Goal: Entertainment & Leisure: Consume media (video, audio)

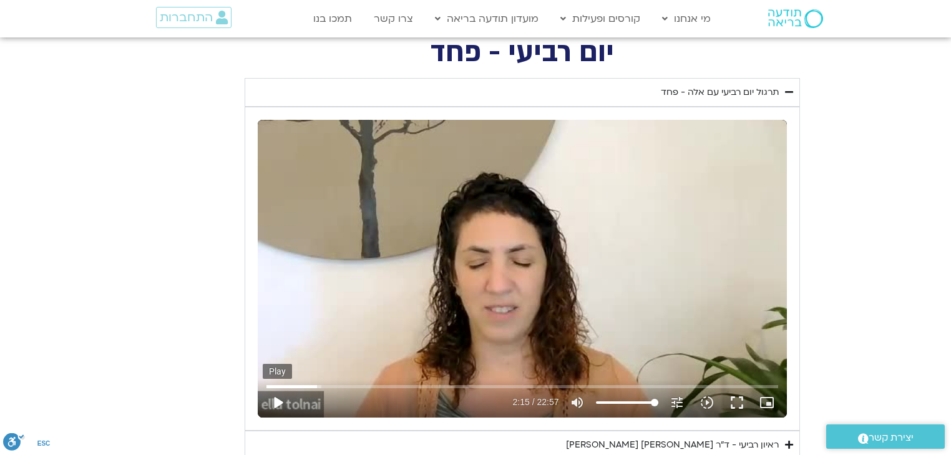
type input "1640.5"
click at [278, 397] on button "play_arrow" at bounding box center [278, 402] width 30 height 30
type input "135.723447"
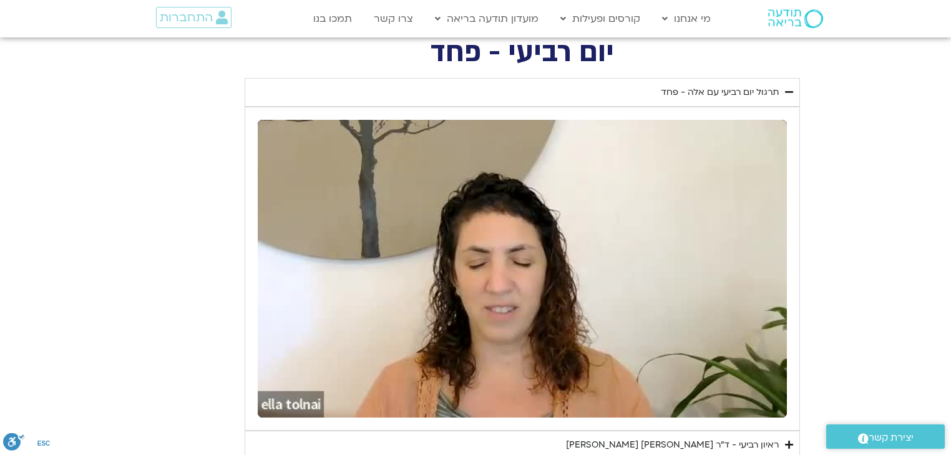
type input "1640.5"
type input "224.555193"
type input "1640.5"
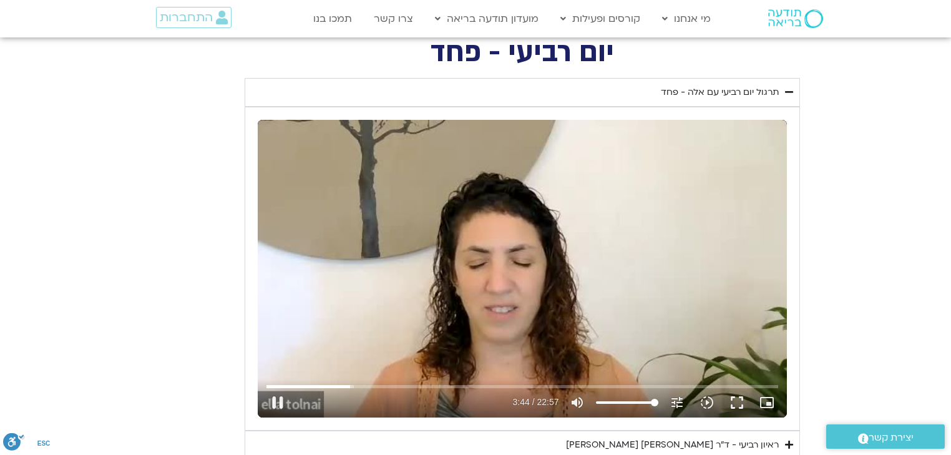
type input "224.700558"
type input "1640.5"
type input "224.832631"
type input "1640.5"
type input "224.966746"
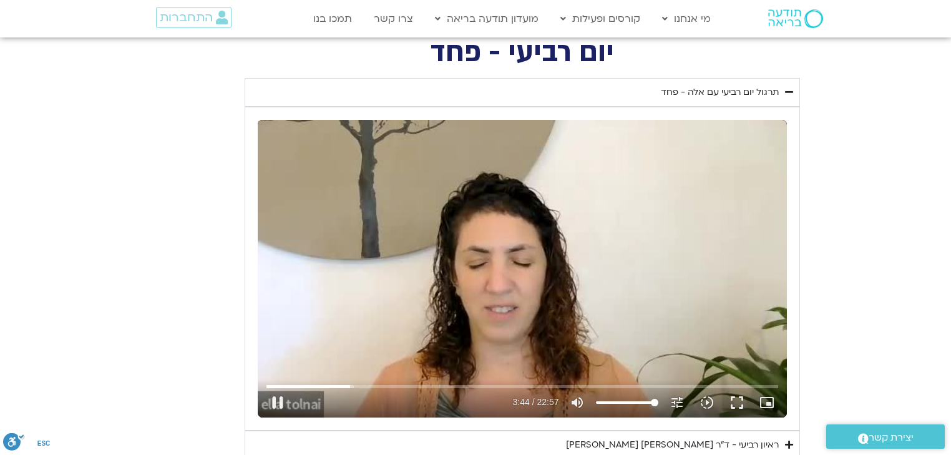
type input "1640.5"
type input "225.097056"
type input "1640.5"
type input "225.232211"
type input "1640.5"
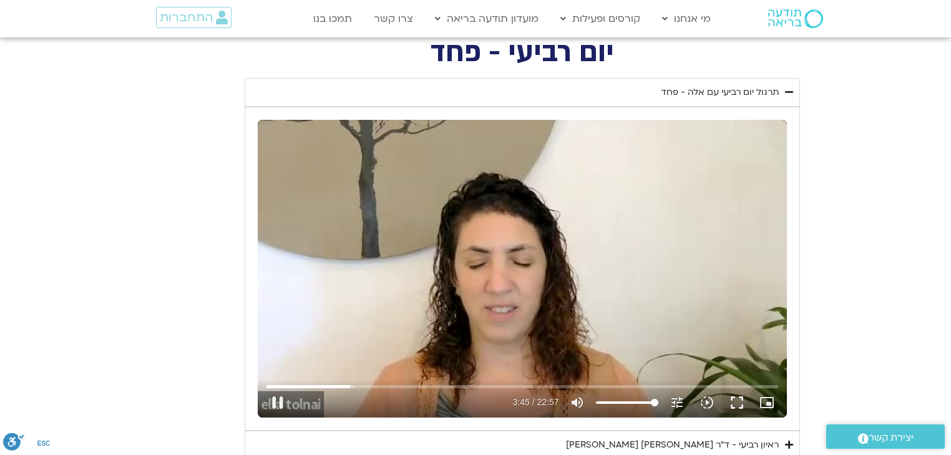
type input "225.331188"
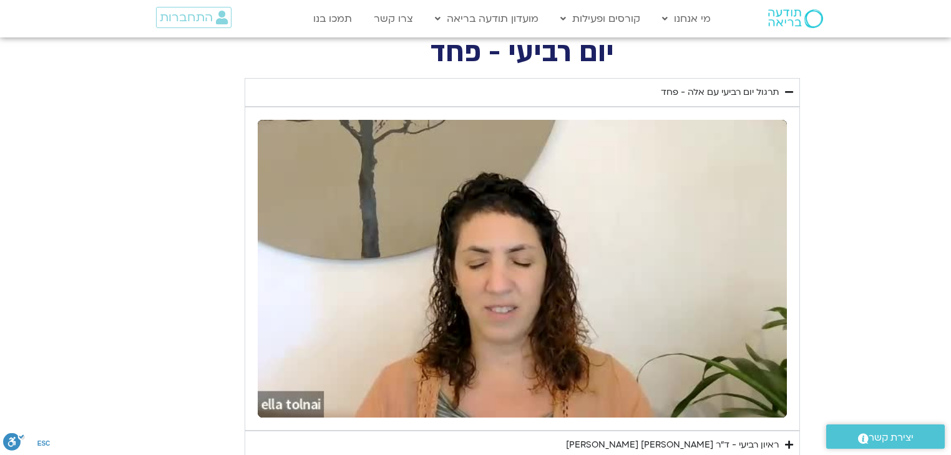
type input "1640.5"
type input "226.14709"
type input "1640.5"
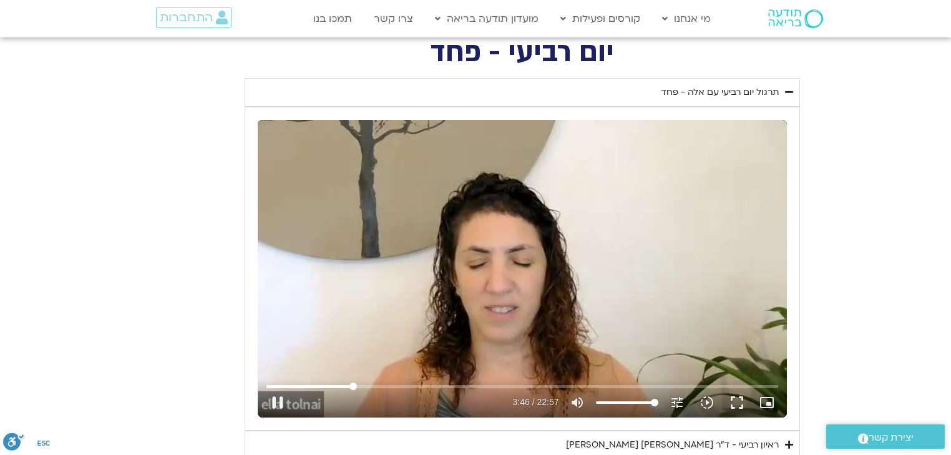
type input "226.281356"
type input "1640.5"
type input "226.418662"
type input "1640.5"
type input "226.547708"
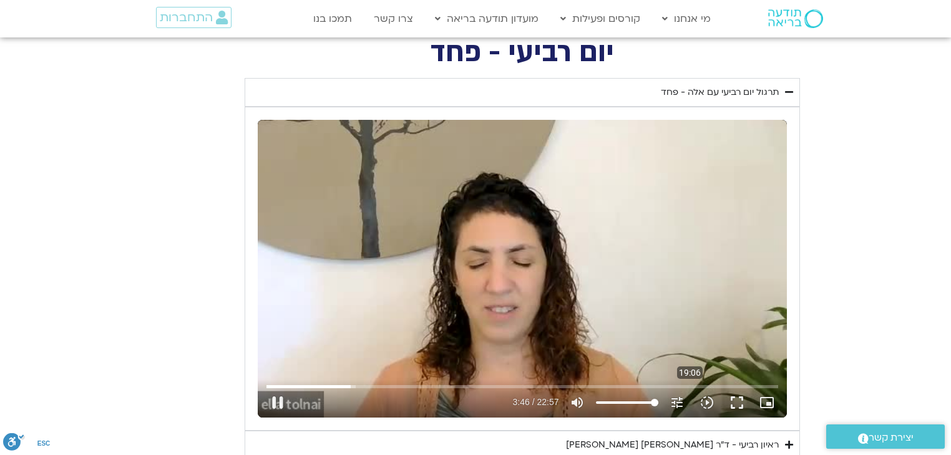
type input "1640.5"
type input "226.68182"
type input "1640.5"
type input "226.818566"
type input "1640.5"
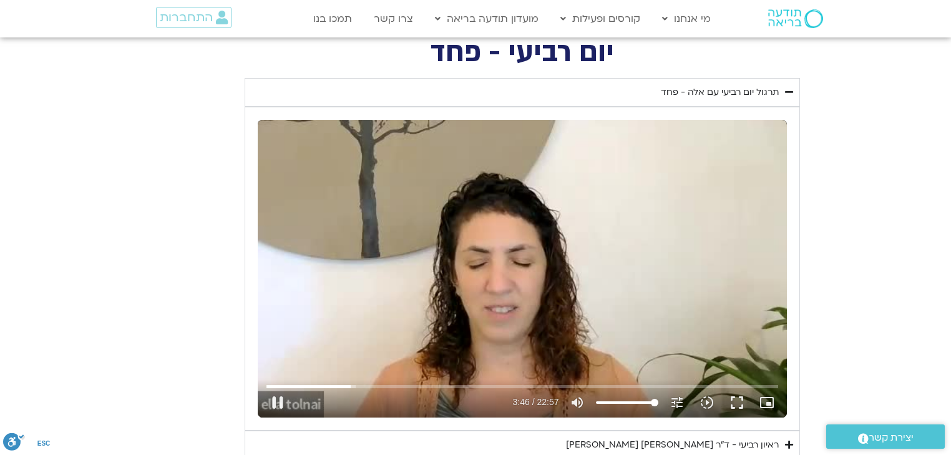
type input "226.942217"
type input "1640.5"
type input "227.078694"
type input "1640.5"
type input "227.209267"
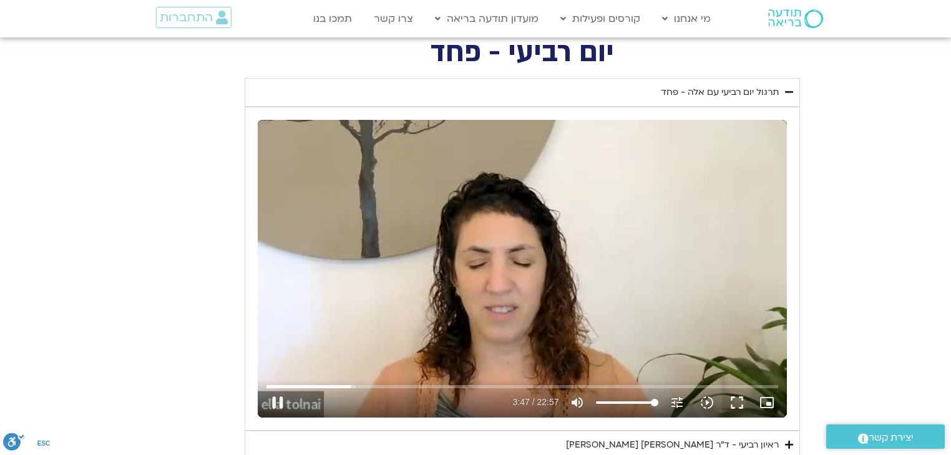
type input "1640.5"
type input "227.343774"
type input "1640.5"
type input "227.476219"
type input "1640.5"
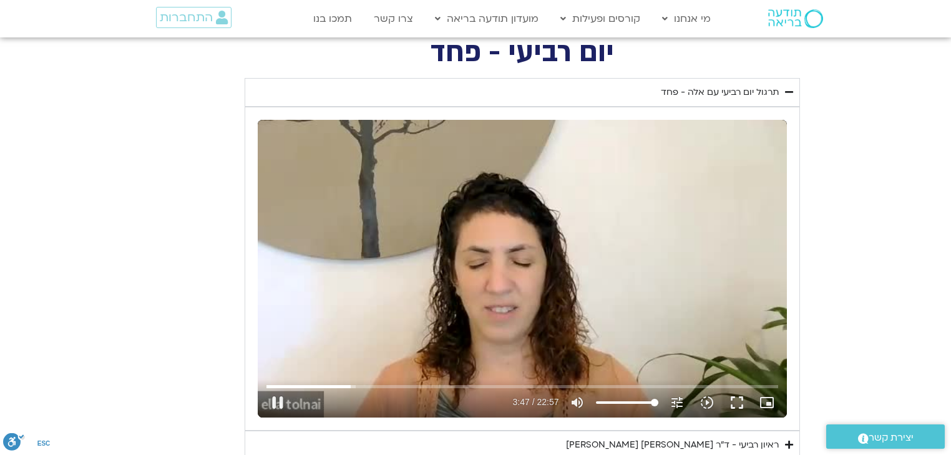
type input "227.612219"
type input "1640.5"
type input "227.750924"
type input "1640.5"
type input "227.902542"
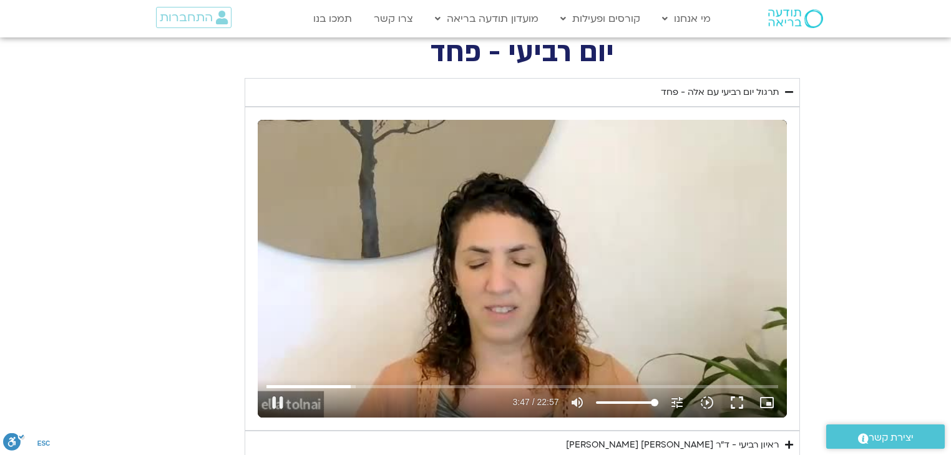
type input "1640.5"
type input "228.009334"
type input "1640.5"
type input "228.137247"
type input "1640.5"
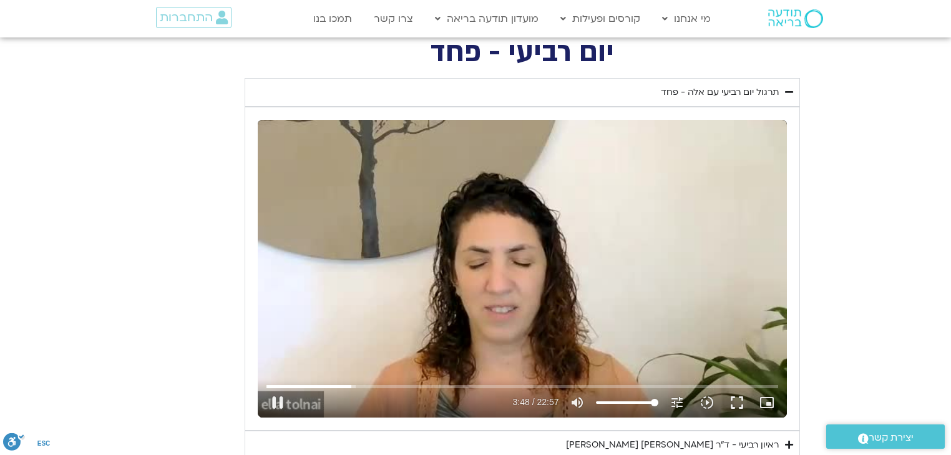
type input "228.268977"
type input "1640.5"
type input "228.40226"
type input "1640.5"
type input "228.538636"
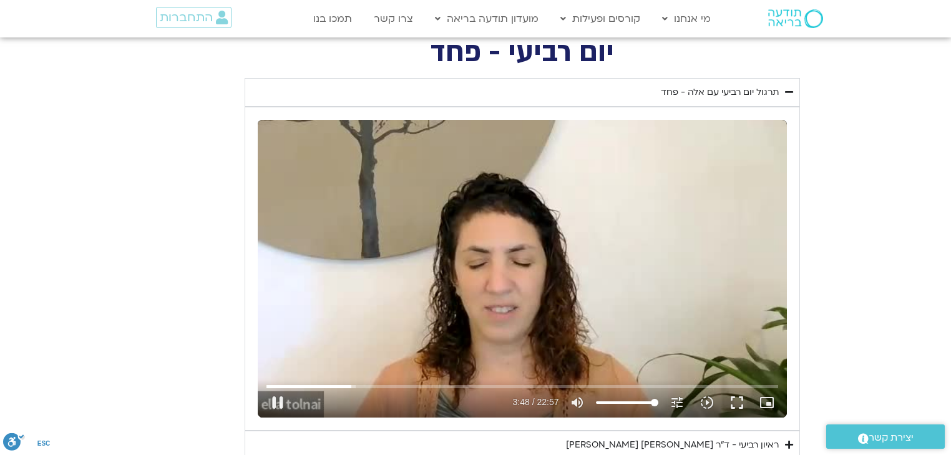
type input "1640.5"
type input "228.669022"
type input "1640.5"
type input "228.800198"
type input "1640.5"
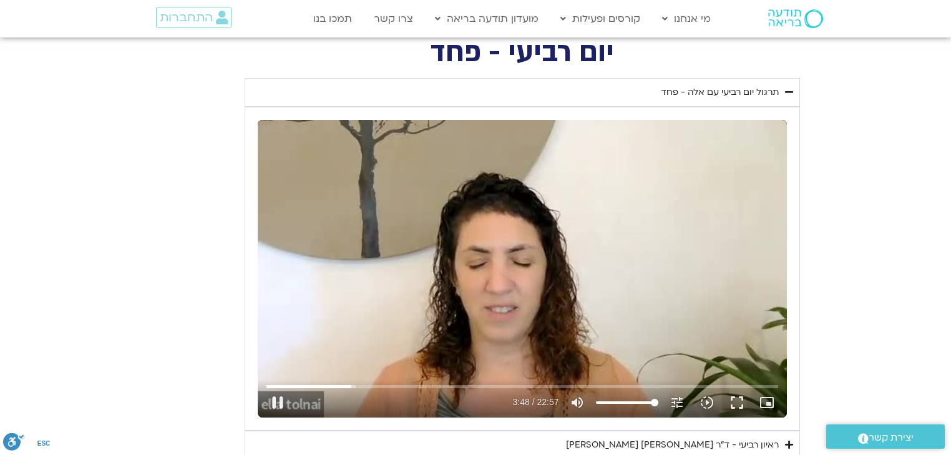
type input "228.934791"
type input "1640.5"
type input "229.069614"
type input "1640.5"
type input "229.202881"
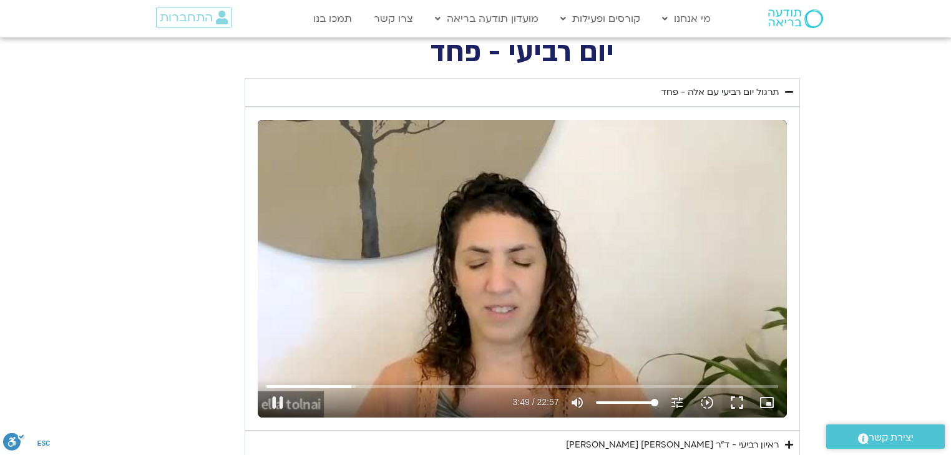
type input "1640.5"
type input "229.340071"
type input "1640.5"
type input "229.469677"
type input "1640.5"
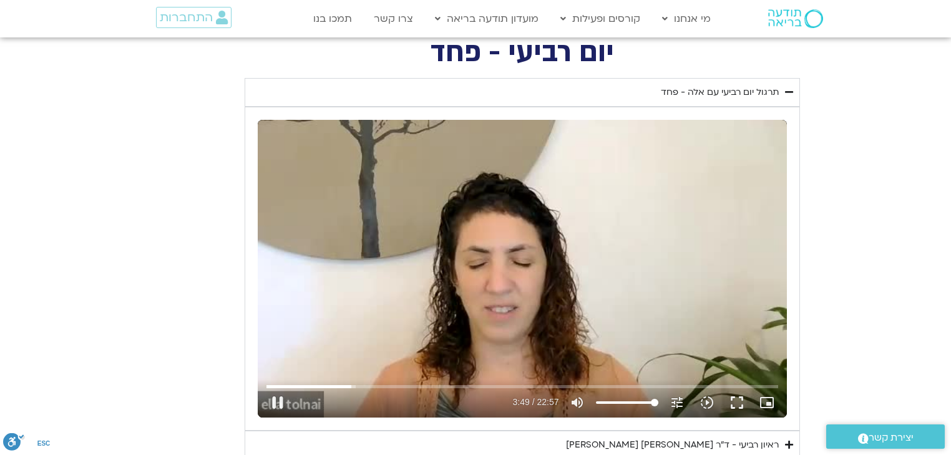
type input "229.603579"
type input "1640.5"
type input "229.738349"
type input "1640.5"
type input "229.870256"
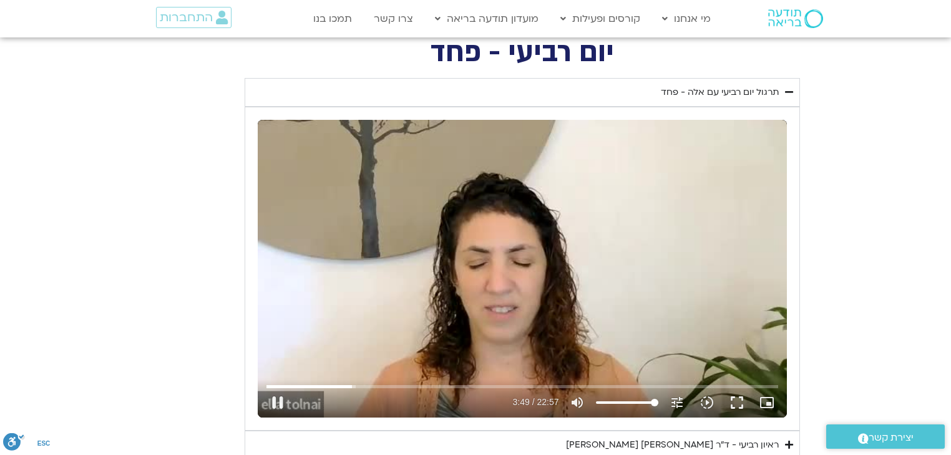
type input "1640.5"
type input "229.998024"
type input "1640.5"
type input "230.132645"
type input "1640.5"
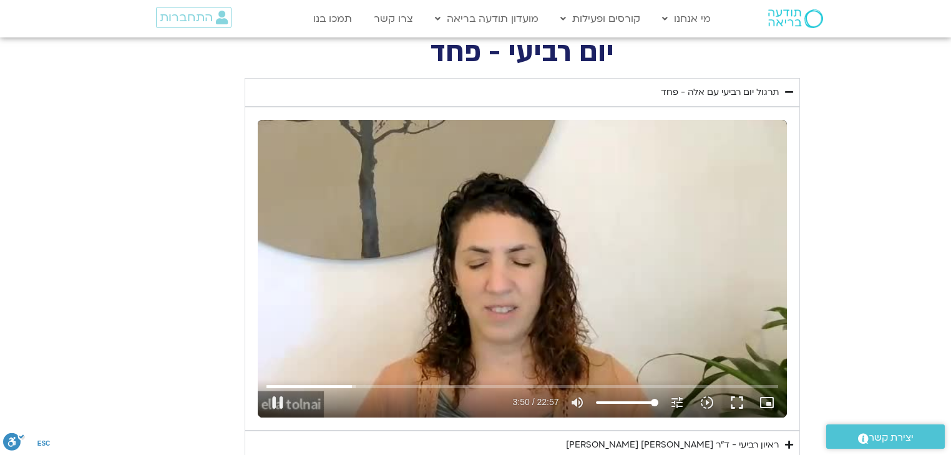
type input "230.260922"
type input "1640.5"
type input "230.388933"
type input "1640.5"
type input "230.518298"
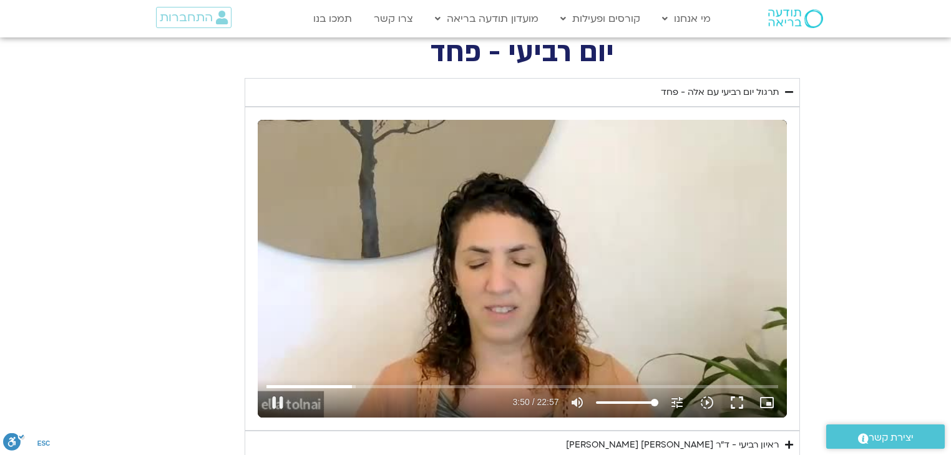
type input "1640.5"
type input "230.651439"
type input "1640.5"
type input "230.781816"
type input "1640.5"
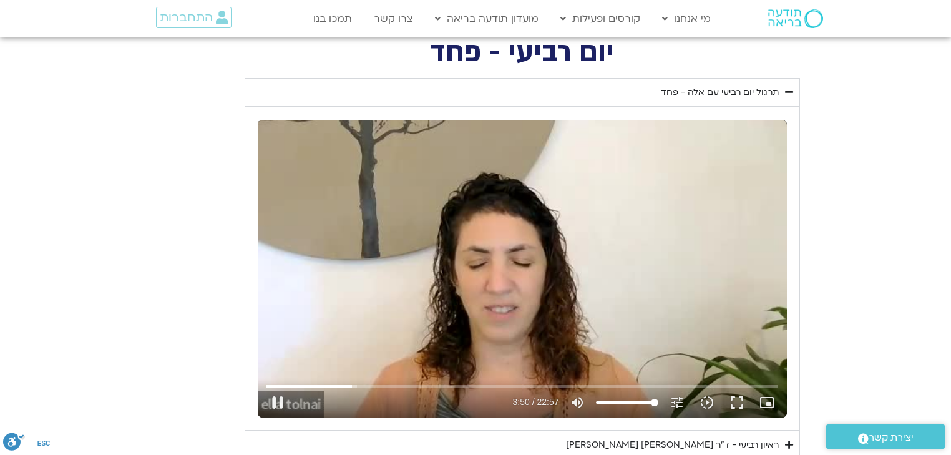
type input "230.914045"
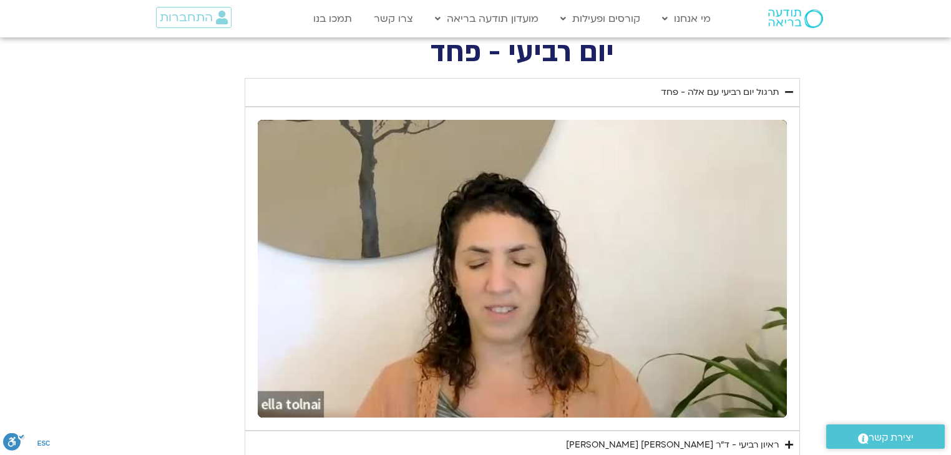
type input "1640.5"
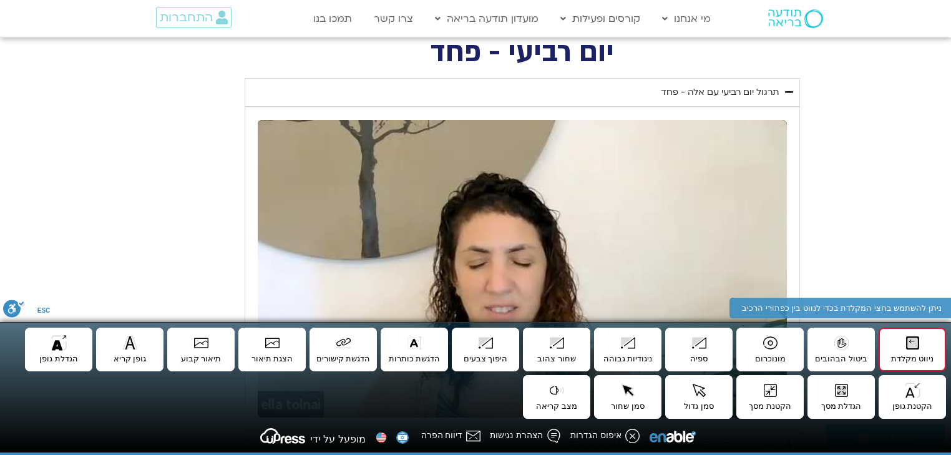
type input "1640.5"
type input "280.093385"
type input "1640.5"
type input "280.226543"
type input "1640.5"
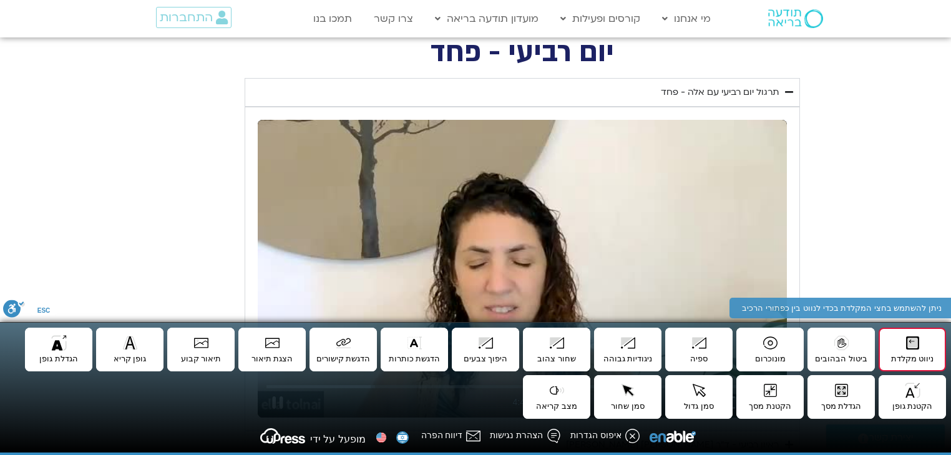
type input "280.244426"
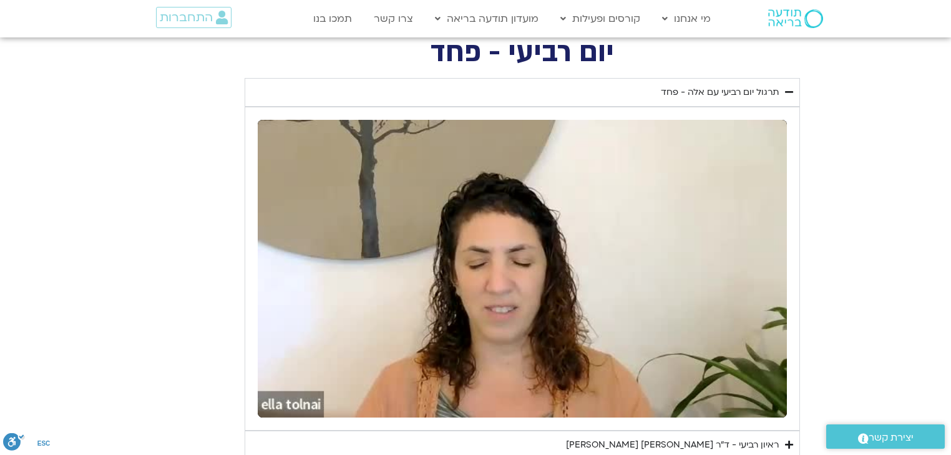
type input "1640.5"
type input "1088.134842"
type input "1640.5"
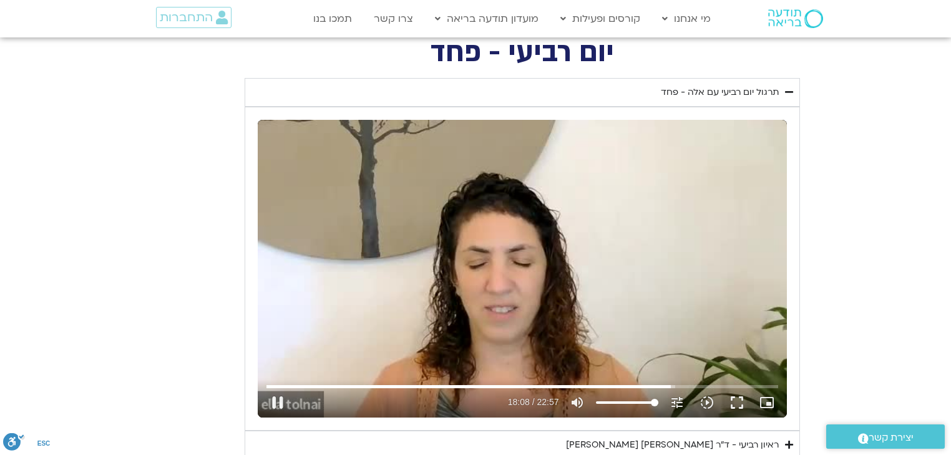
type input "1088.265626"
type input "1640.5"
type input "1088.398096"
type input "1640.5"
type input "1088.518872"
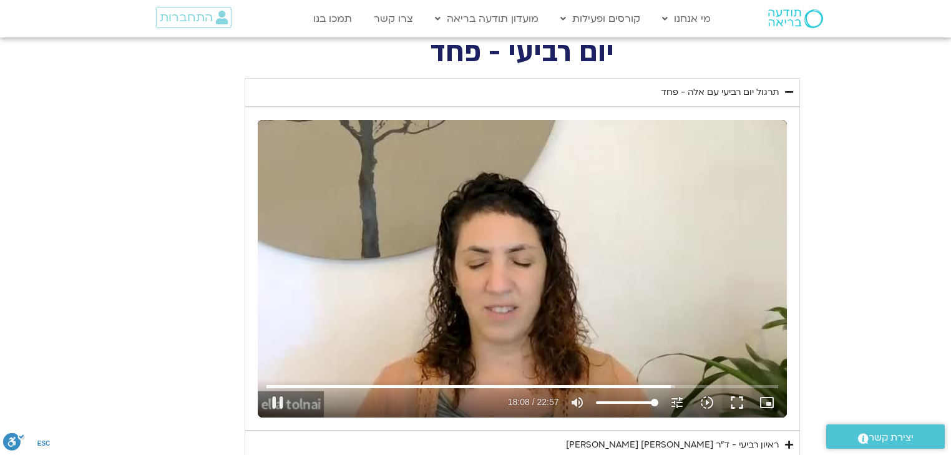
type input "1640.5"
type input "1088.647377"
type input "1640.5"
type input "1088.779887"
type input "1640.5"
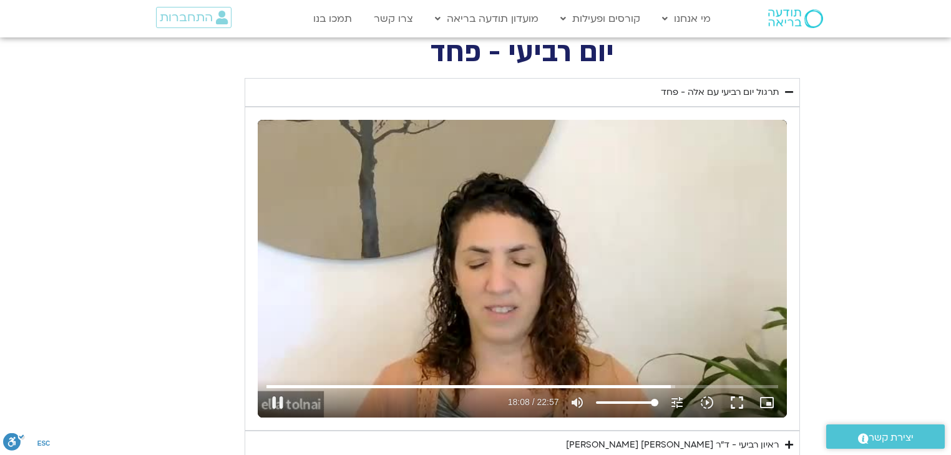
type input "1088.905436"
type input "1640.5"
type input "1089.031689"
type input "1640.5"
type input "1089.163834"
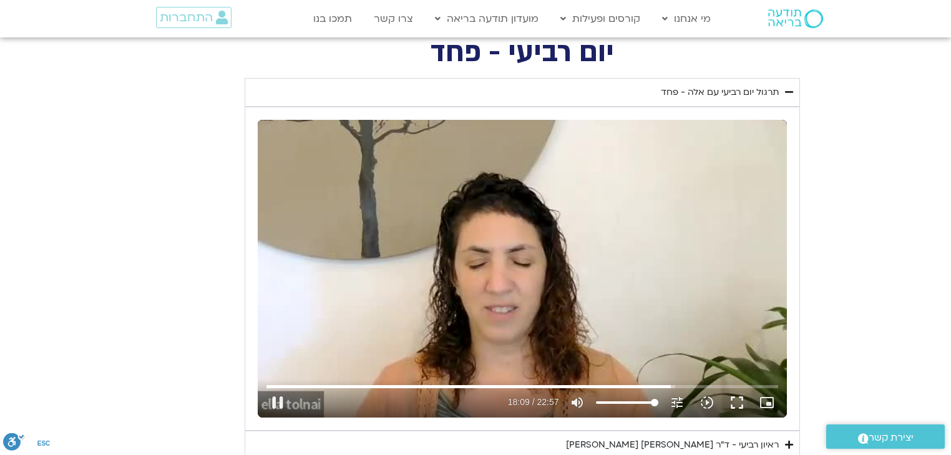
type input "1640.5"
type input "1089.290957"
type input "1640.5"
type input "1089.430514"
type input "1640.5"
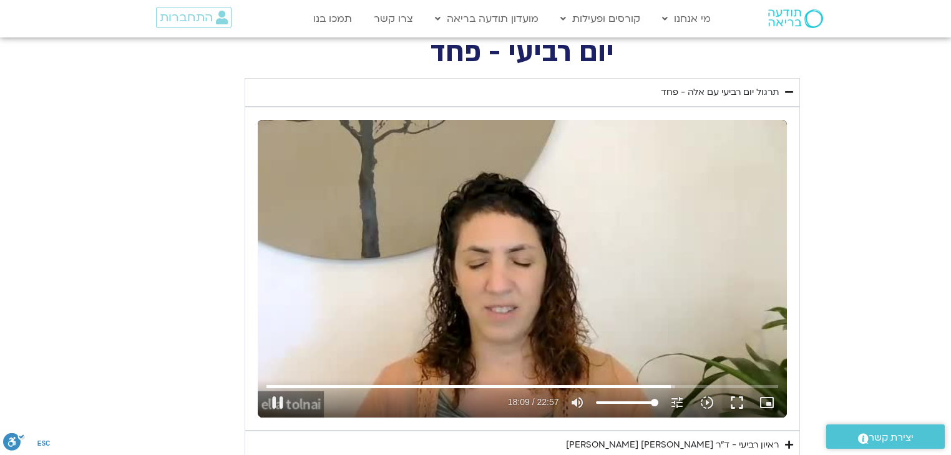
type input "1089.564884"
type input "1640.5"
type input "1089.697279"
type input "1640.5"
type input "1089.830134"
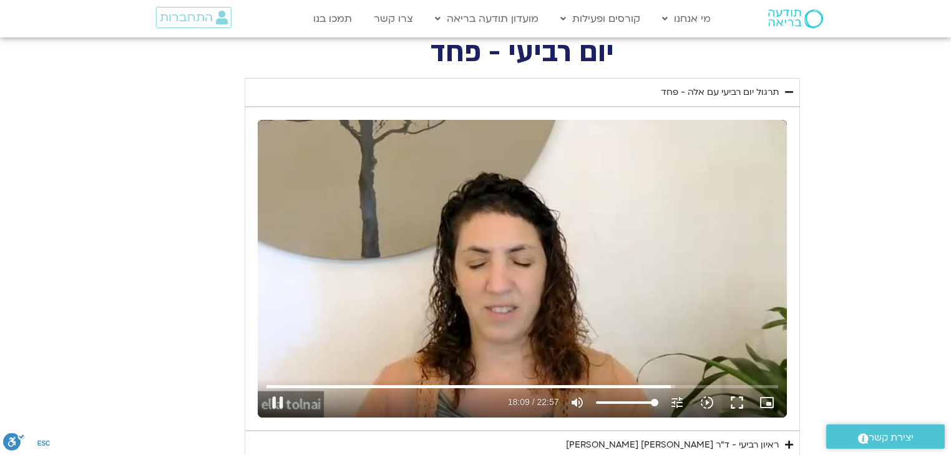
type input "1640.5"
type input "1089.964291"
type input "1640.5"
type input "1090.090296"
type input "1640.5"
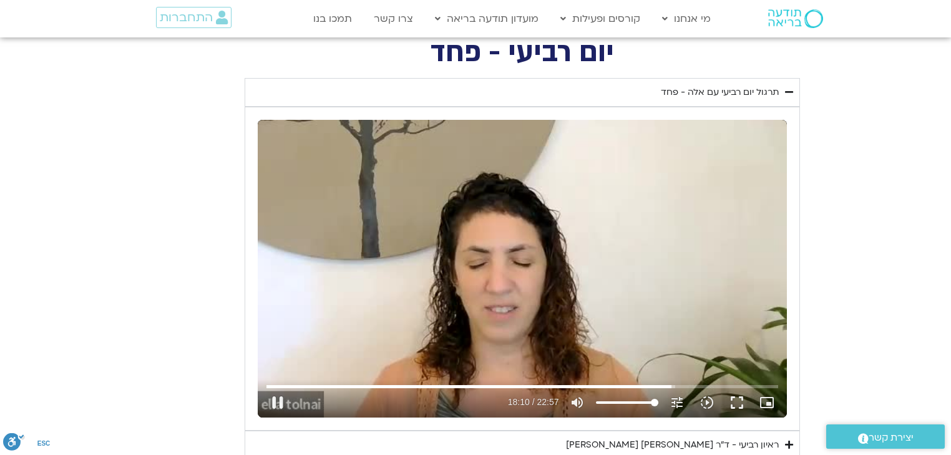
type input "1090.217295"
type input "1640.5"
type input "1090.348"
type input "1640.5"
type input "1090.479724"
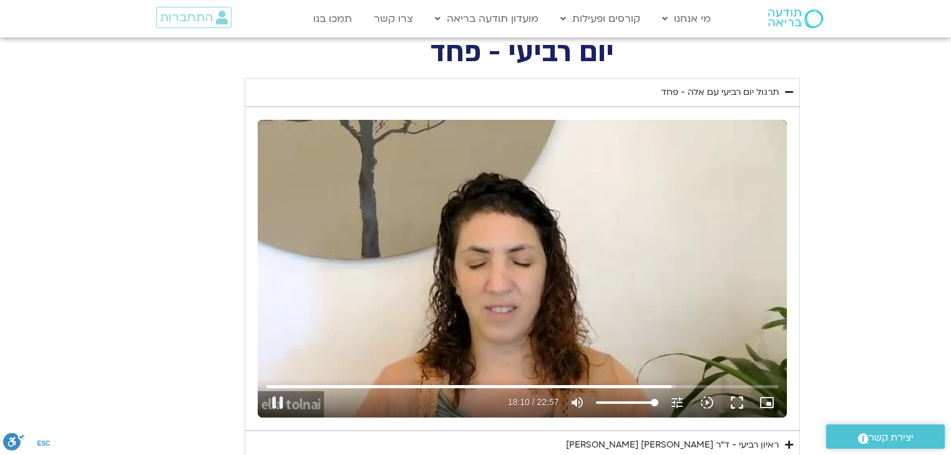
type input "1640.5"
type input "1090.613056"
type input "1640.5"
type input "1090.748632"
type input "1640.5"
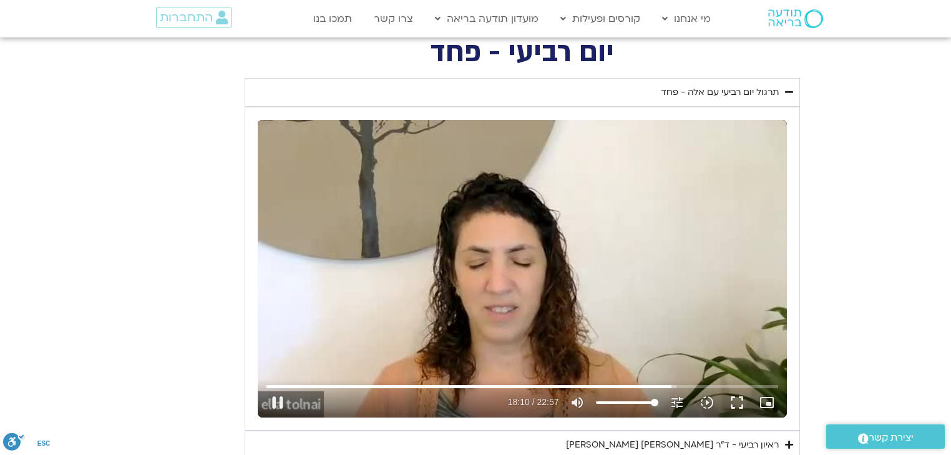
type input "1090.880382"
type input "1640.5"
type input "1091.021731"
type input "1640.5"
type input "1091.149269"
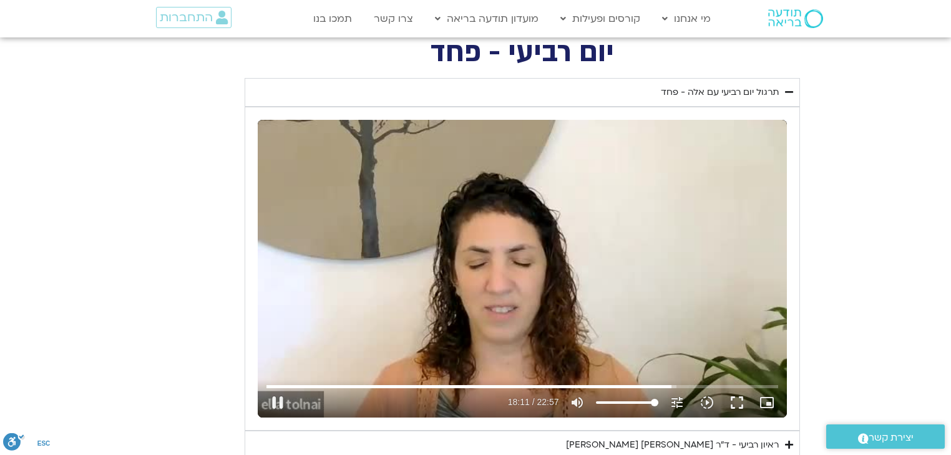
type input "1640.5"
type input "1091.280273"
type input "1640.5"
type input "1091.4351"
type input "1640.5"
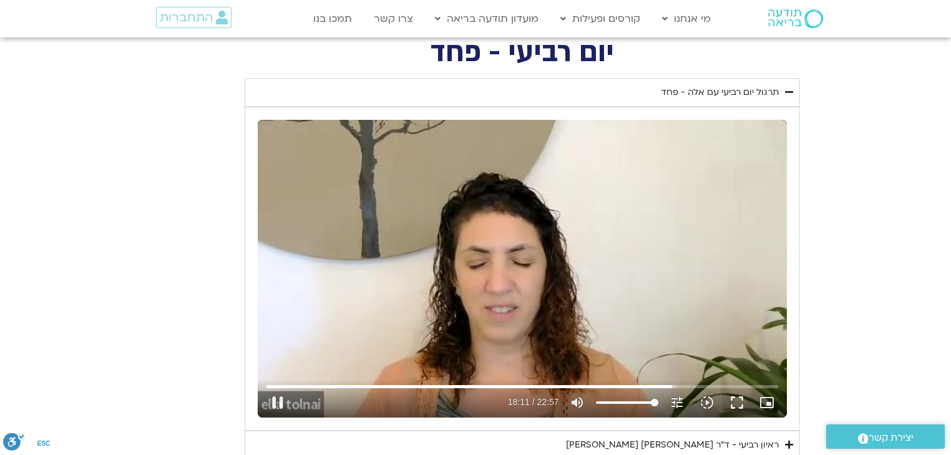
type input "1091.540213"
type input "1640.5"
type input "1091.66851"
type input "1640.5"
type input "1091.799302"
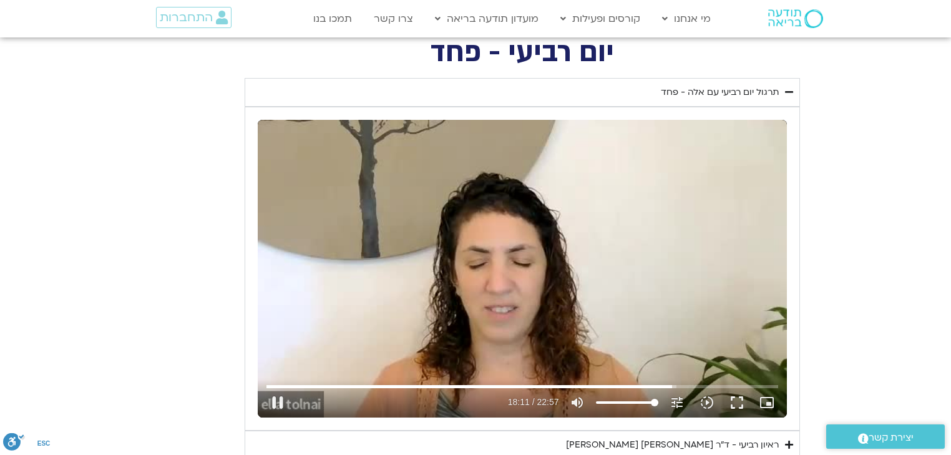
type input "1640.5"
type input "1091.93031"
type input "1640.5"
type input "1092.06787"
type input "1640.5"
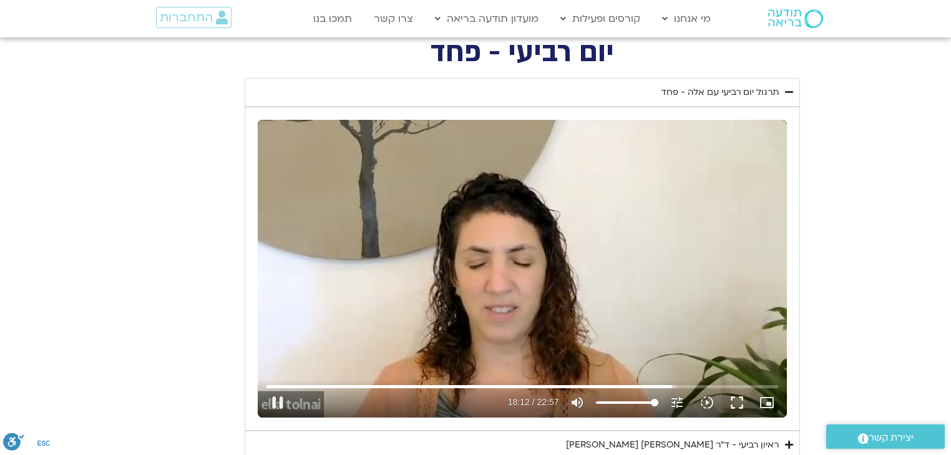
type input "1092.196732"
type input "1640.5"
type input "1092.332033"
type input "1640.5"
type input "1092.465358"
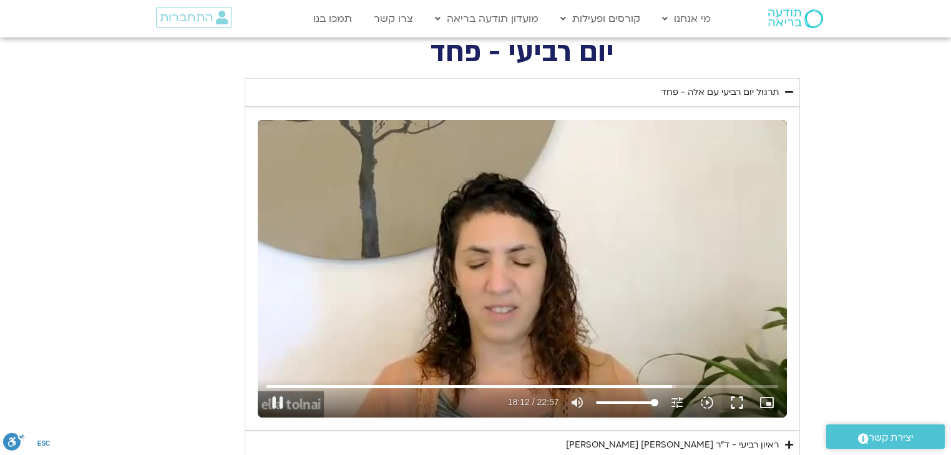
type input "1640.5"
type input "1092.599705"
type input "1640.5"
type input "1092.73376"
type input "1640.5"
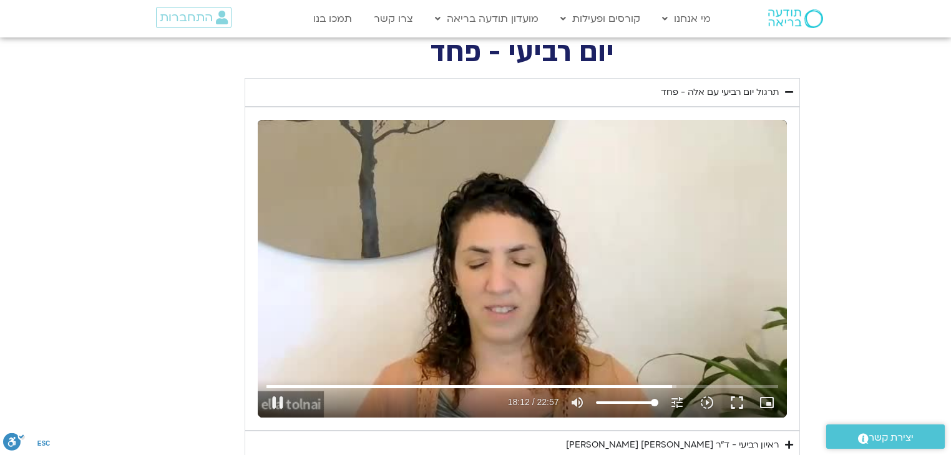
type input "1092.866736"
type input "1640.5"
type input "1092.992364"
type input "1640.5"
type input "1093.117677"
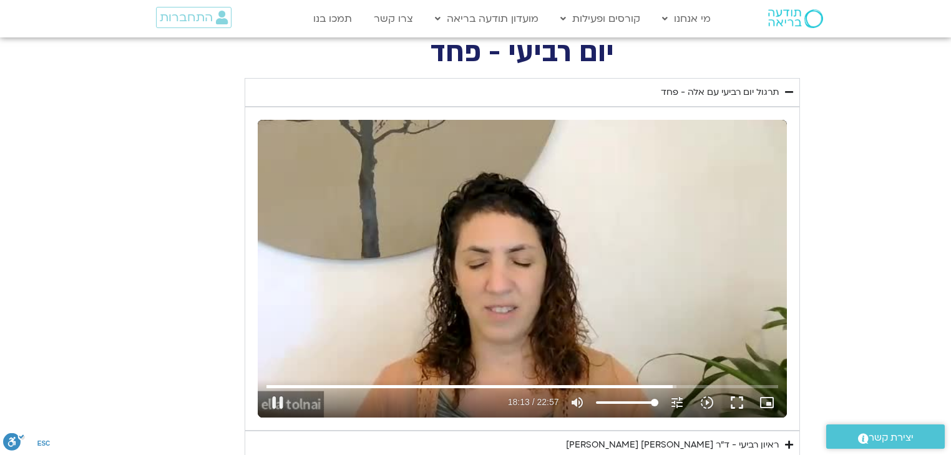
type input "1640.5"
type input "1093.244554"
type input "1640.5"
type input "1093.380537"
type input "1640.5"
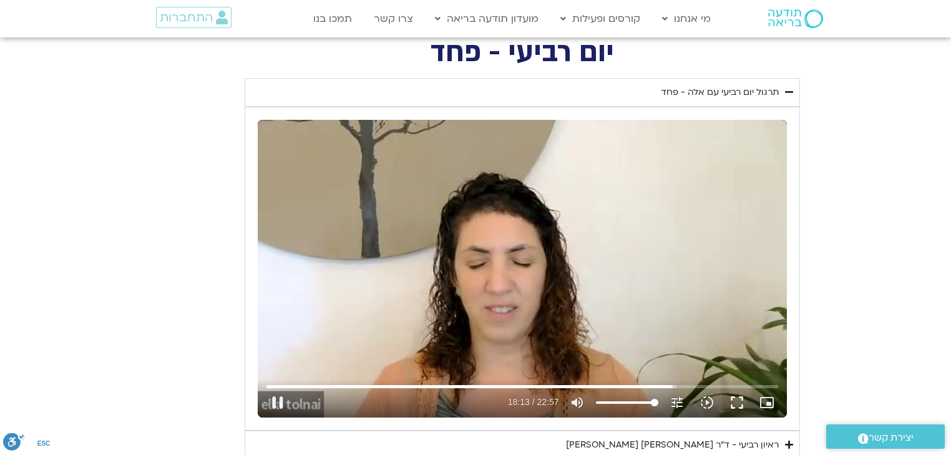
type input "1093.51352"
type input "1640.5"
type input "1093.647206"
type input "1640.5"
type input "1093.778038"
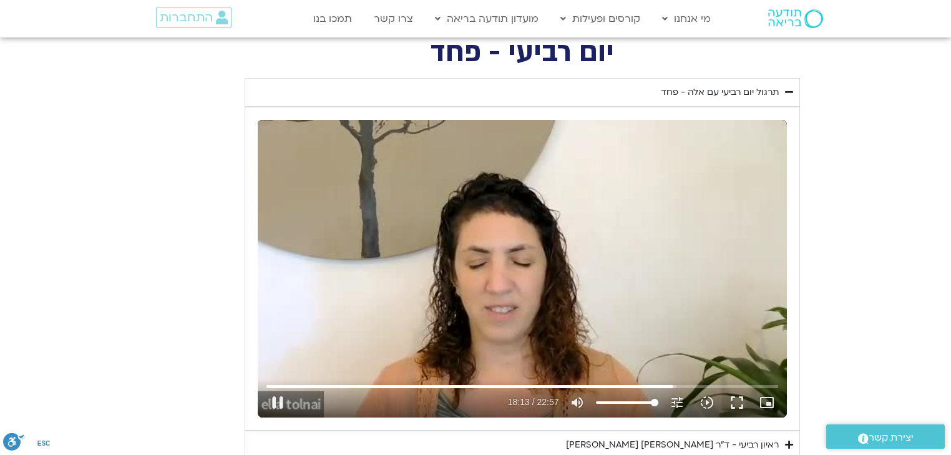
type input "1640.5"
type input "1093.913284"
type input "1640.5"
type input "1094.046669"
type input "1640.5"
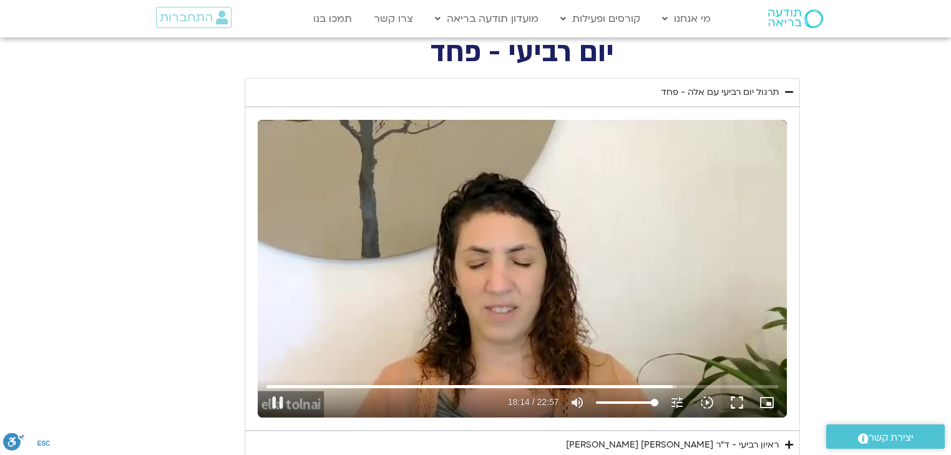
type input "1094.178838"
type input "1640.5"
type input "1094.313435"
type input "1640.5"
type input "1094.446892"
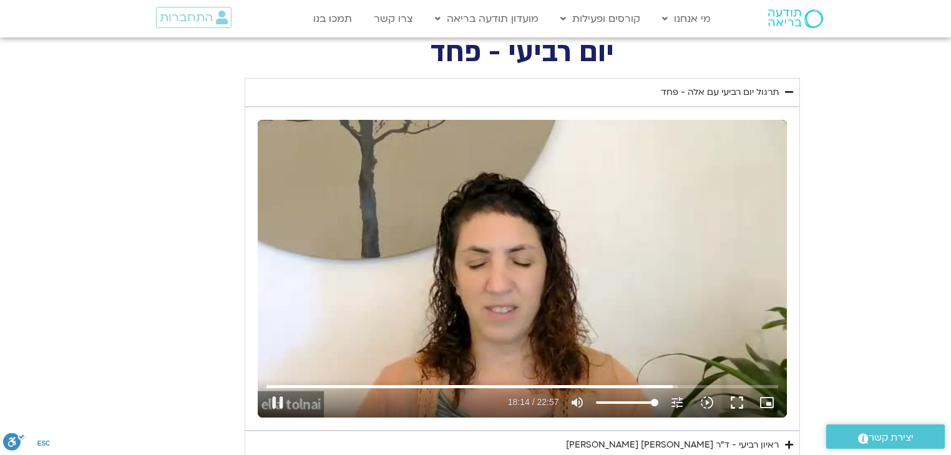
type input "1640.5"
type input "1094.582558"
type input "1640.5"
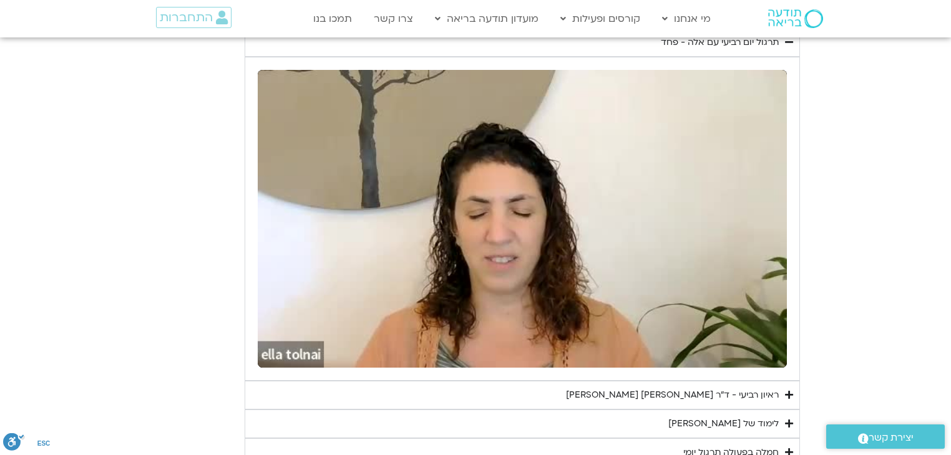
scroll to position [2495, 0]
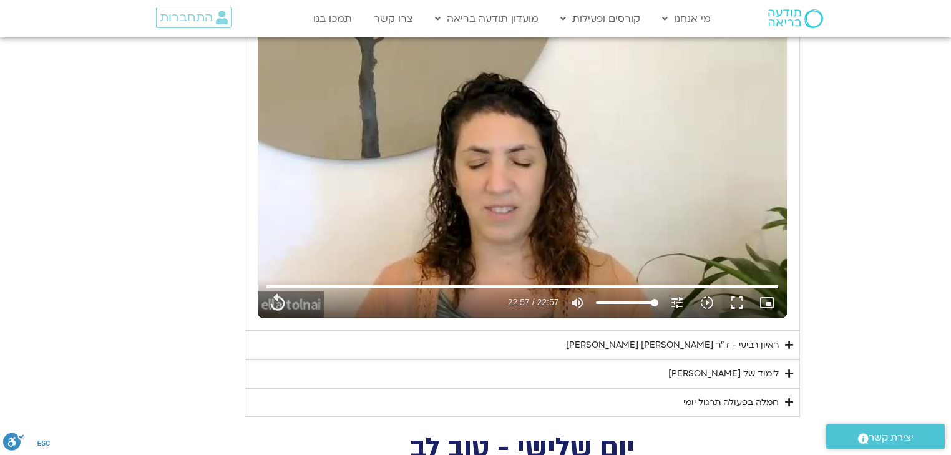
click at [753, 369] on div "לימוד של [PERSON_NAME]" at bounding box center [723, 373] width 110 height 15
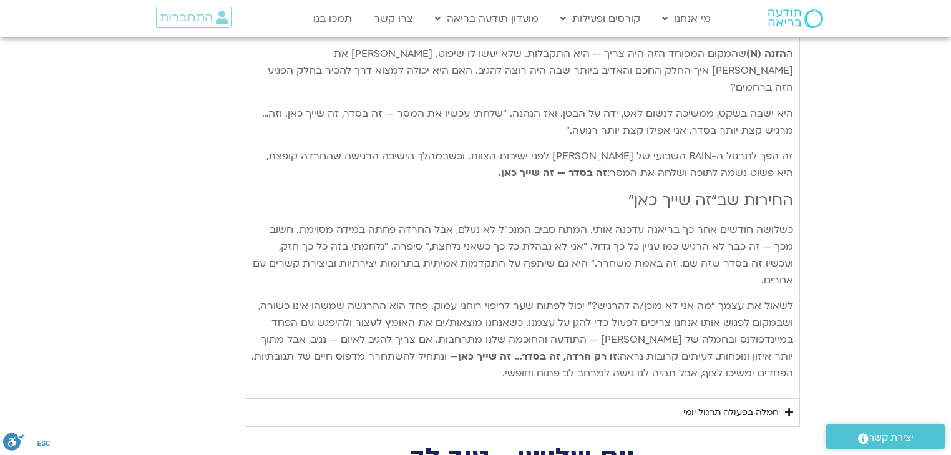
scroll to position [3443, 0]
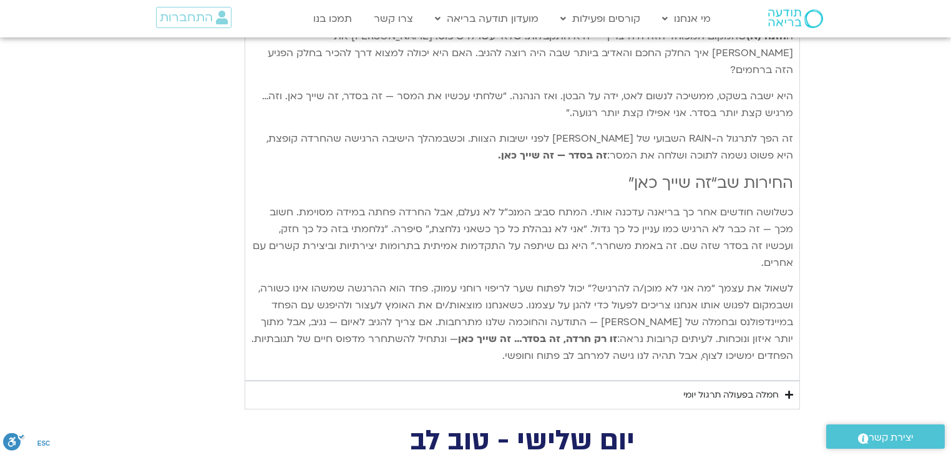
click at [731, 387] on div "חמלה בפעולה תרגול יומי" at bounding box center [730, 394] width 95 height 15
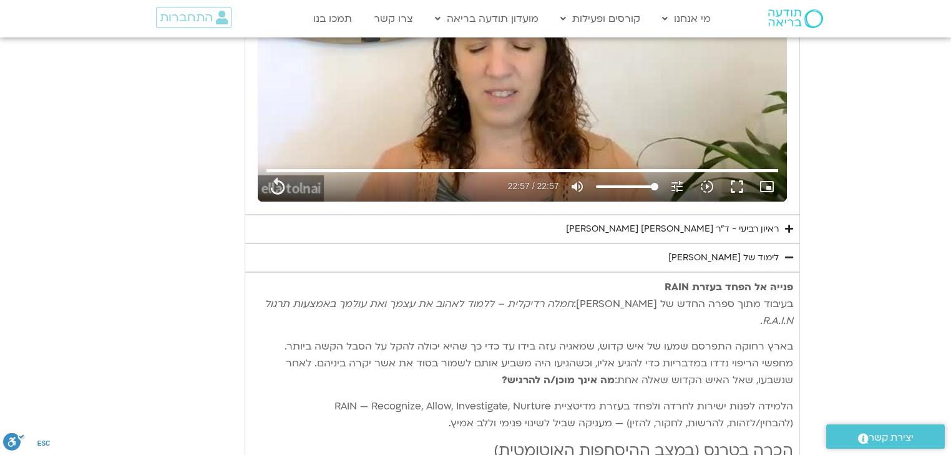
scroll to position [2595, 0]
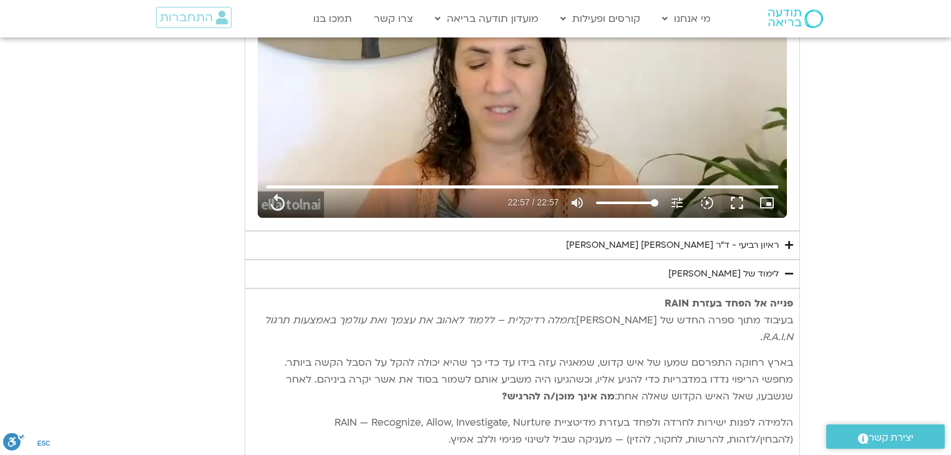
click at [716, 238] on div "ראיון רביעי - ד"ר [PERSON_NAME] [PERSON_NAME]" at bounding box center [672, 245] width 213 height 15
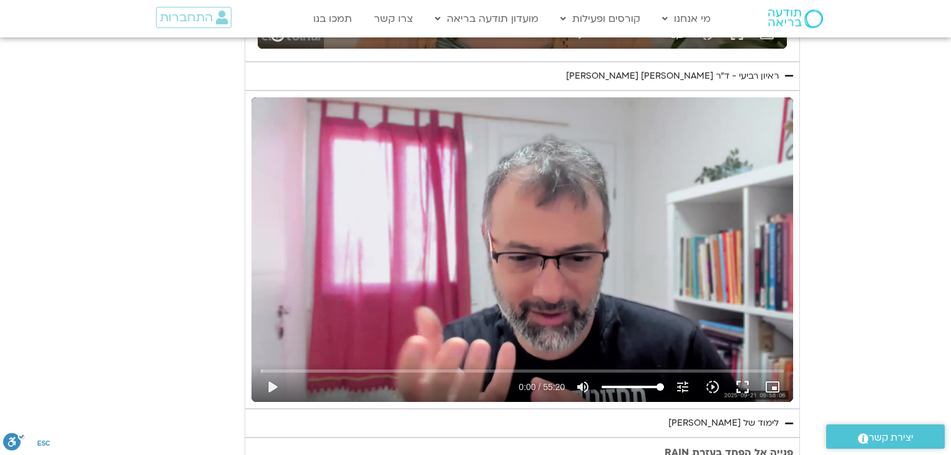
scroll to position [2794, 0]
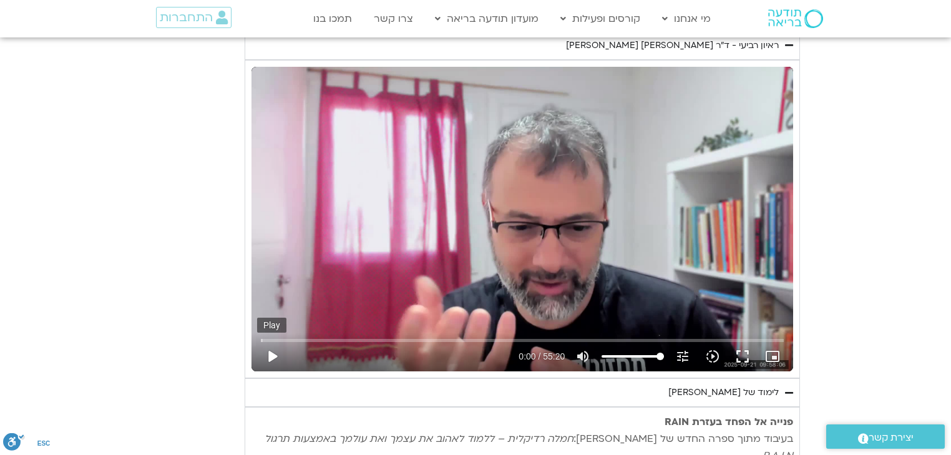
click at [268, 348] on button "play_arrow" at bounding box center [272, 356] width 30 height 30
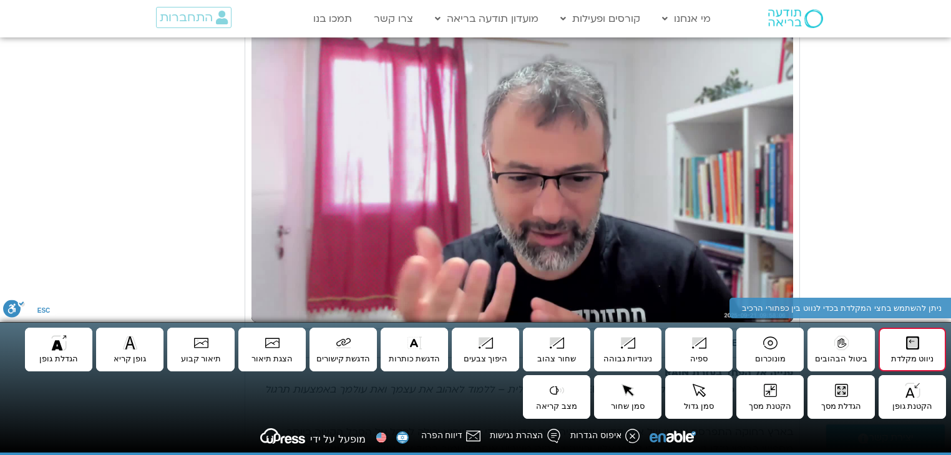
scroll to position [2844, 0]
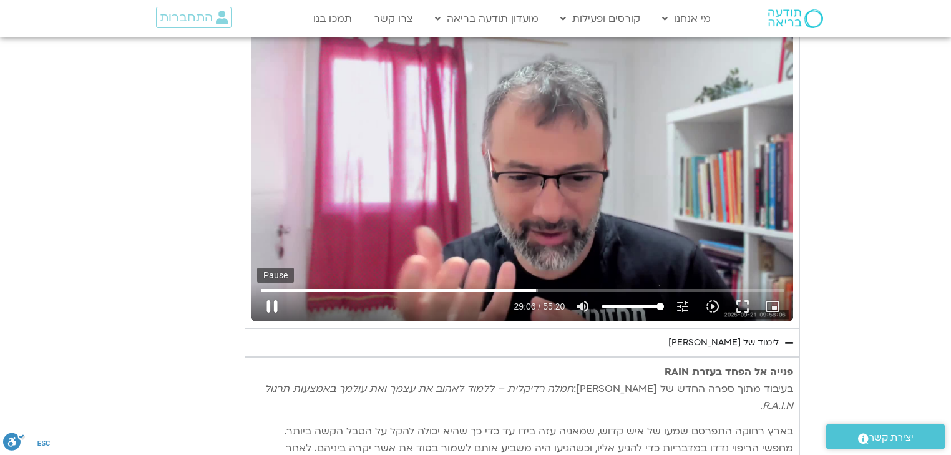
click at [269, 303] on button "pause" at bounding box center [272, 306] width 30 height 30
click at [267, 301] on button "play_arrow" at bounding box center [272, 306] width 30 height 30
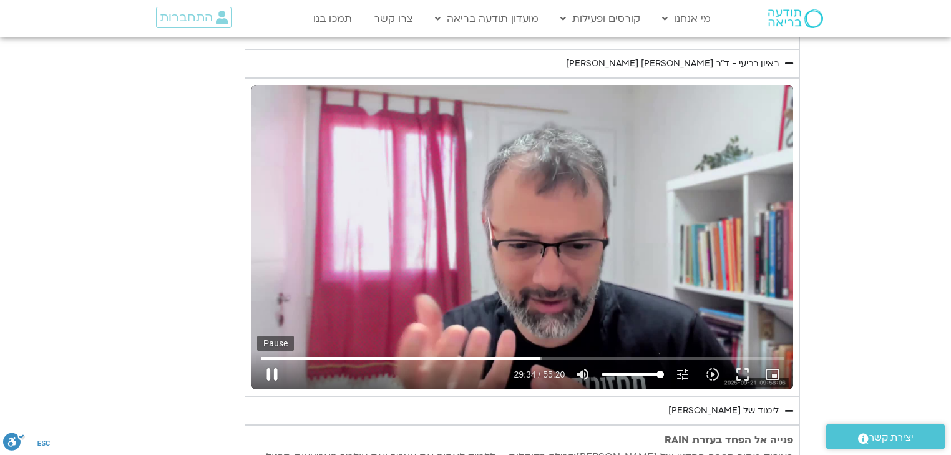
scroll to position [2794, 0]
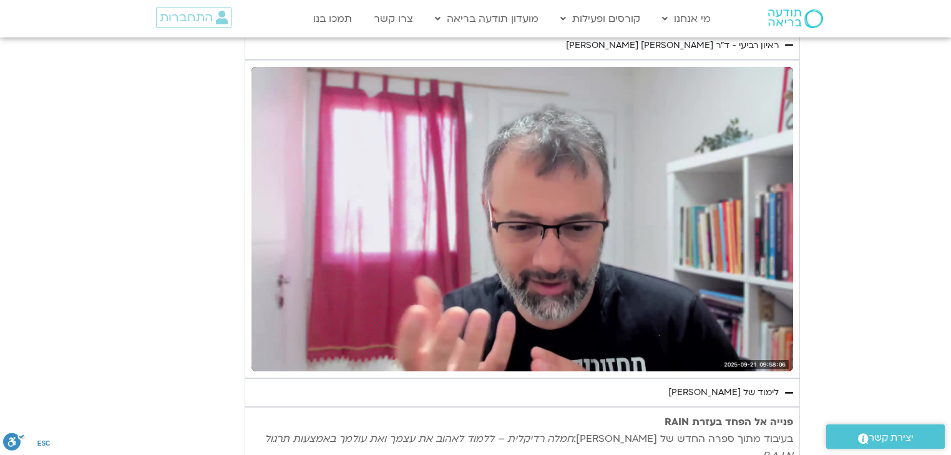
type input "1377.76"
type input "1640.5"
type input "1377.76"
type input "1640.5"
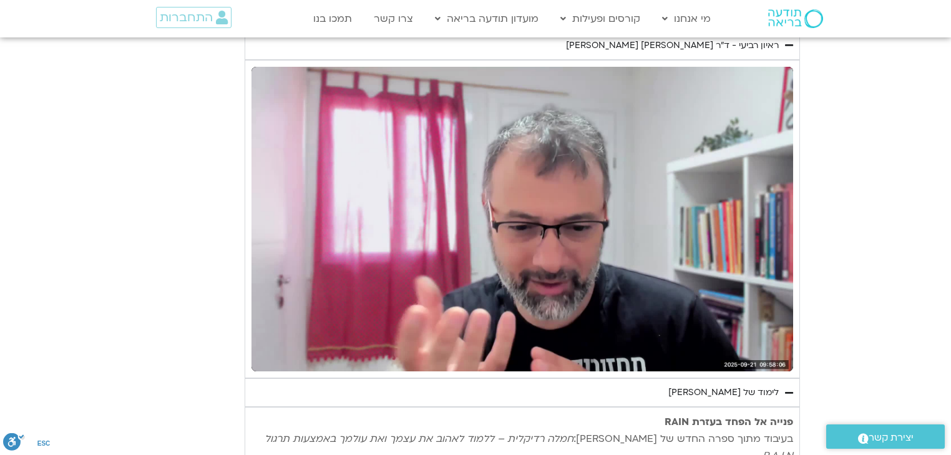
scroll to position [0, 0]
type input "1377.76"
type input "1640.5"
type input "1377.76"
type input "1640.5"
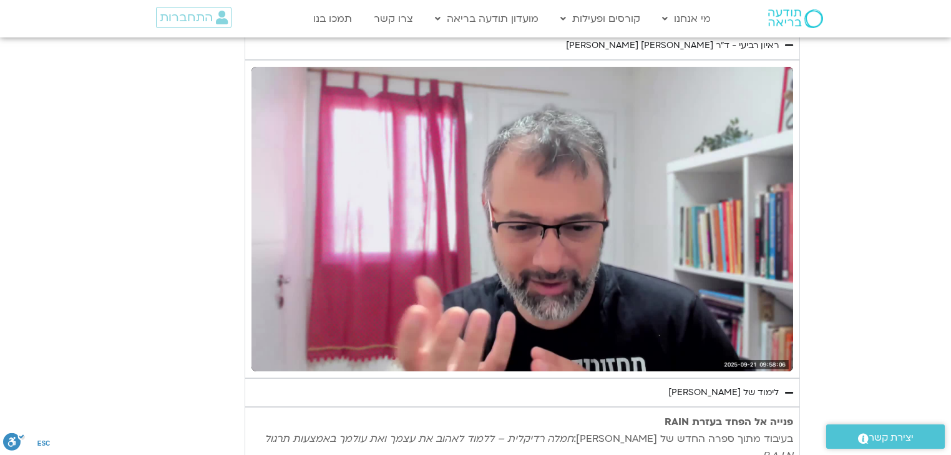
type input "1377.76"
type input "1640.5"
type input "1377.76"
type input "1640.5"
type input "1377.76"
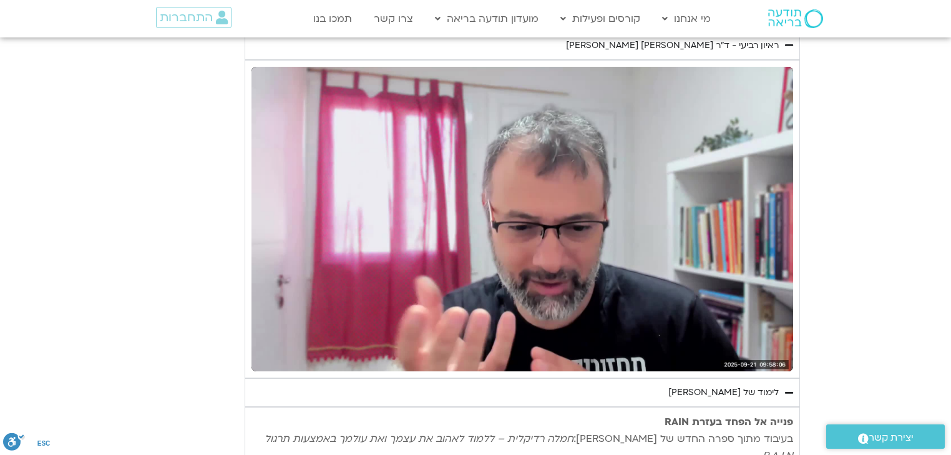
type input "1640.5"
type input "1377.76"
type input "1640.5"
type input "1377.76"
type input "1640.5"
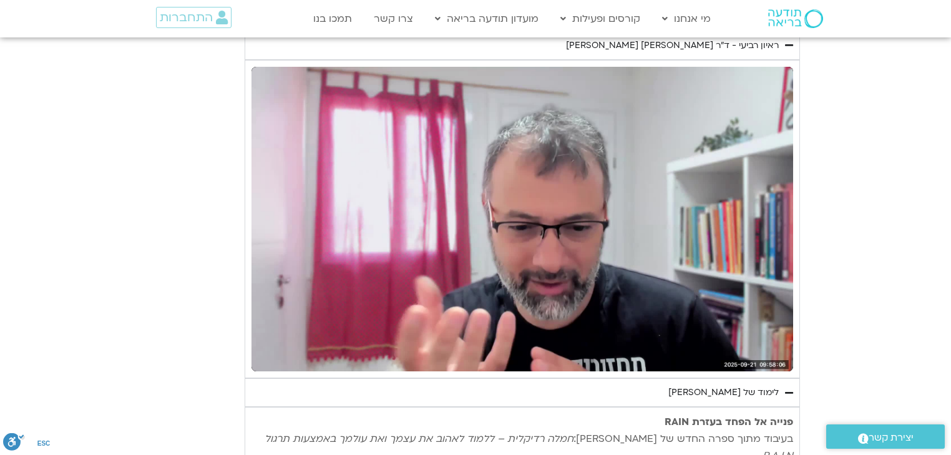
type input "1377.76"
type input "1640.5"
type input "1377.76"
type input "1640.5"
type input "1377.76"
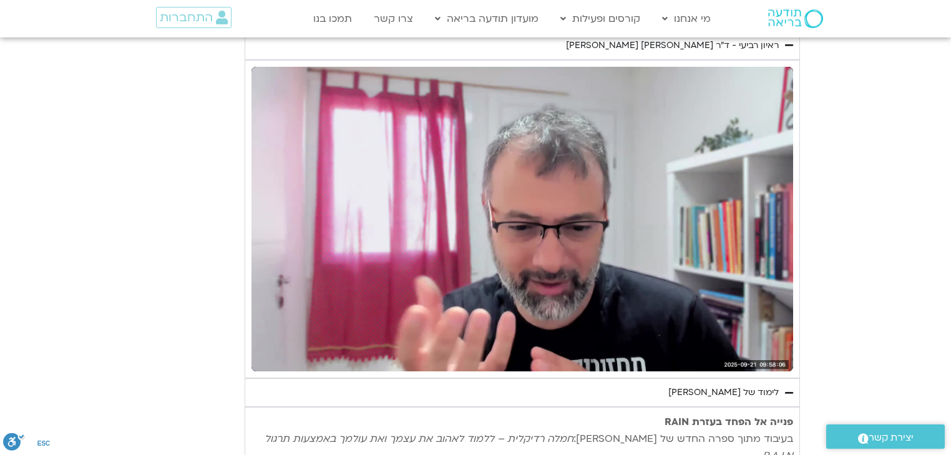
type input "1640.5"
type input "1377.76"
type input "1640.5"
type input "1377.76"
type input "1640.5"
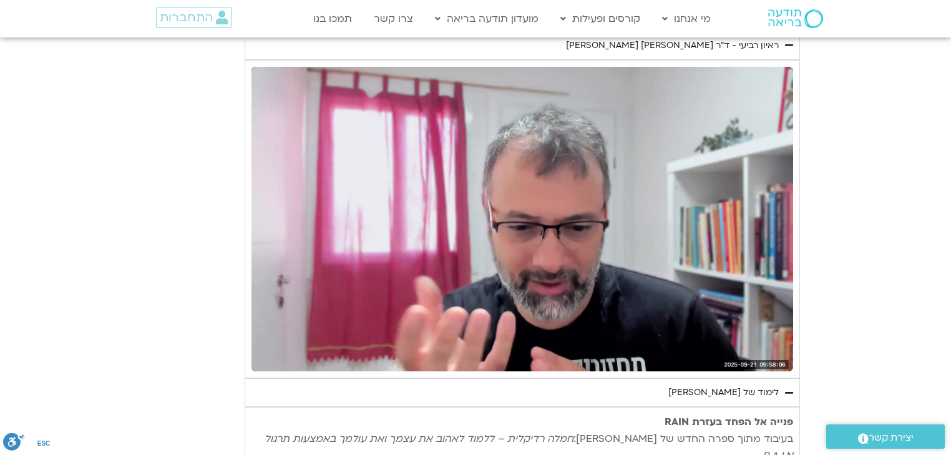
type input "1377.76"
type input "1640.5"
type input "1377.76"
type input "1640.5"
type input "1377.76"
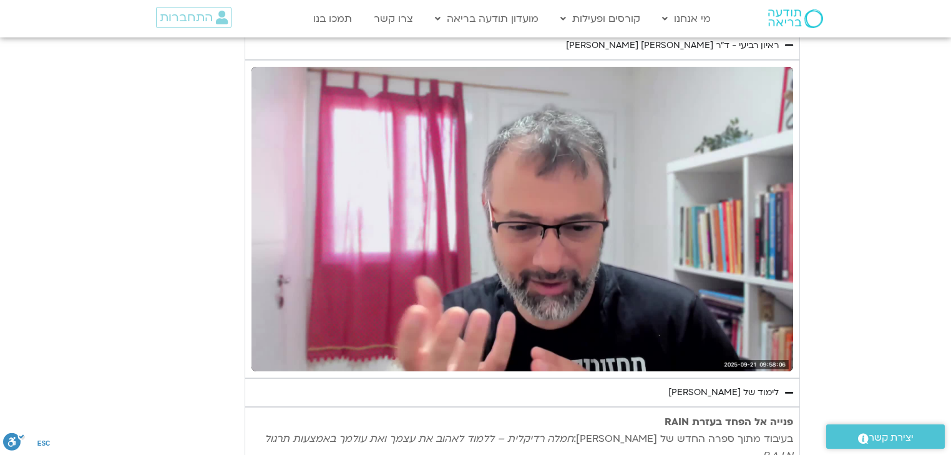
type input "1640.5"
type input "1377.76"
type input "1640.5"
type input "1377.76"
type input "1640.5"
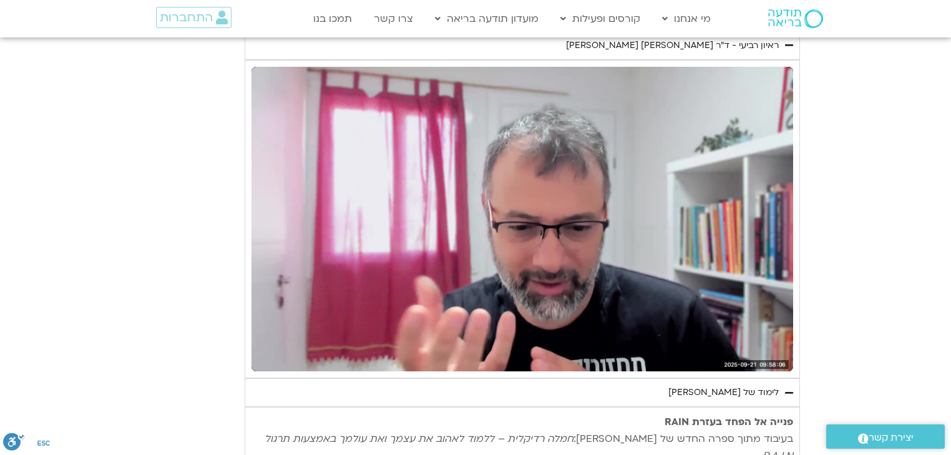
type input "1377.76"
type input "1640.5"
type input "1377.76"
type input "1640.5"
type input "1377.76"
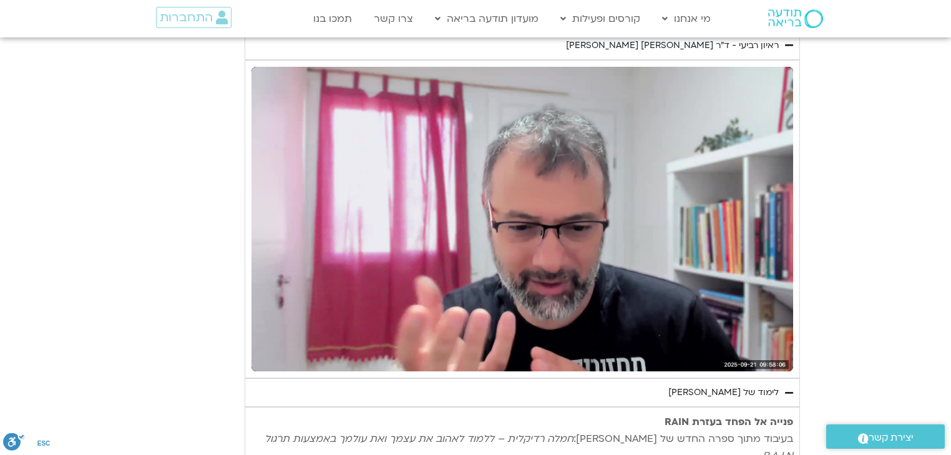
type input "1797.221673"
type input "1640.5"
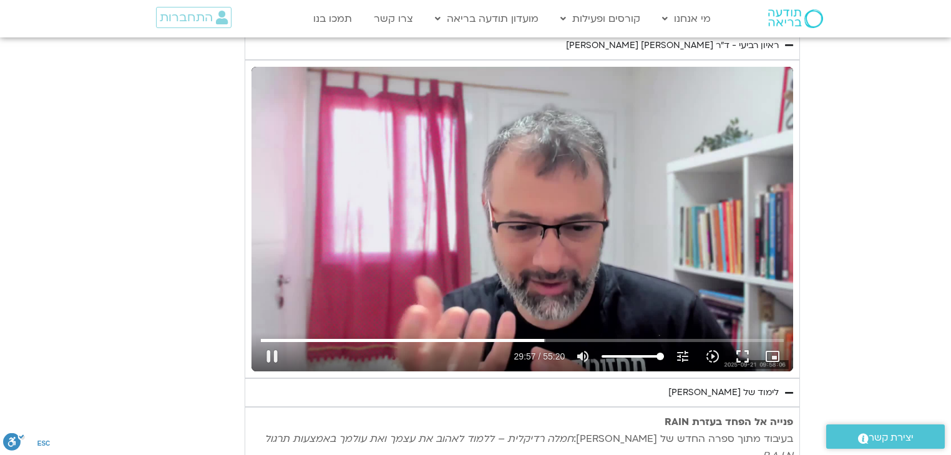
type input "1797.305886"
type input "1377.76"
type input "1797.372339"
type input "1640.5"
type input "1797.439214"
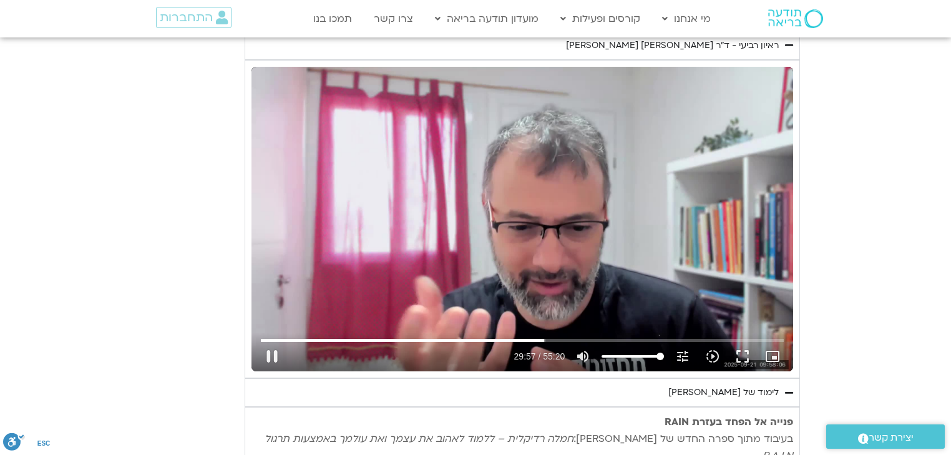
type input "1377.76"
type input "1797.512301"
type input "1640.5"
type input "1797.589335"
type input "1377.76"
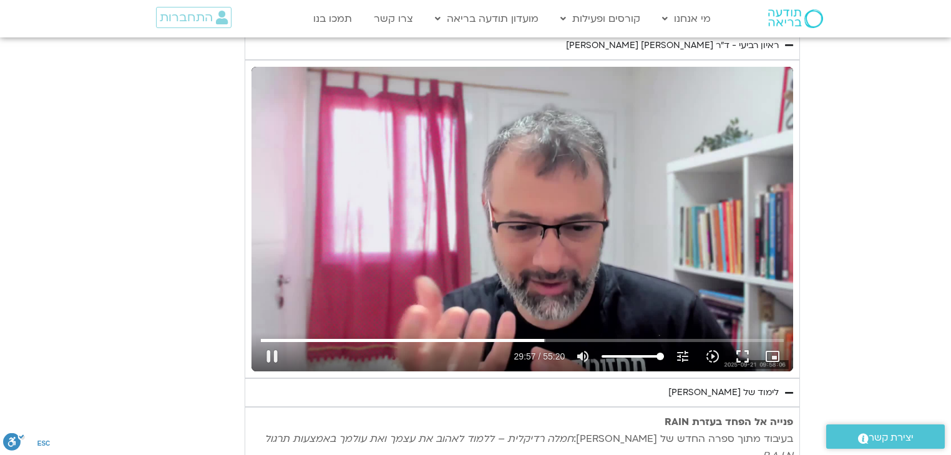
type input "1797.622478"
type input "1640.5"
type input "1797.707699"
type input "1377.76"
type input "1797.755596"
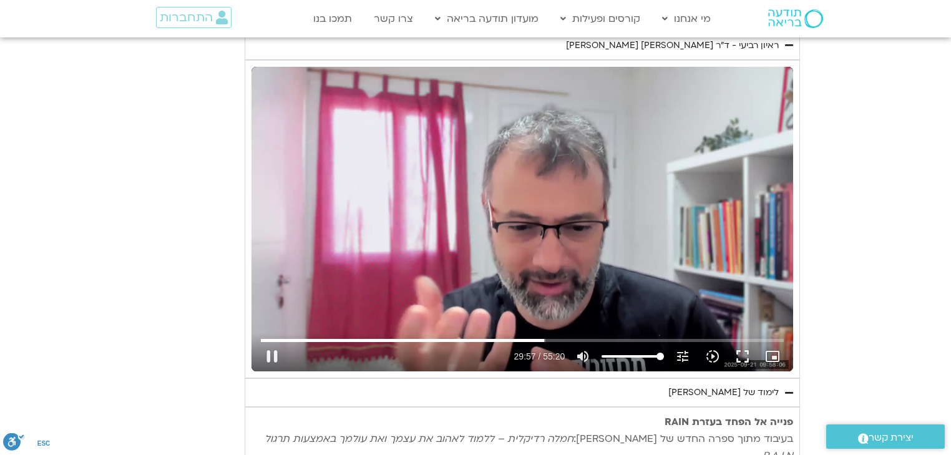
type input "1640.5"
type input "1797.839233"
type input "1377.76"
type input "1797.889037"
type input "1640.5"
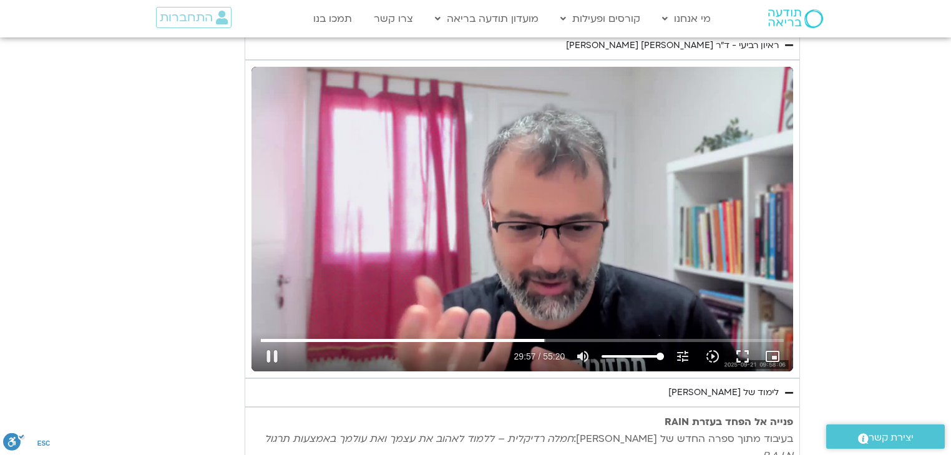
type input "1377.76"
type input "1797.998188"
type input "1640.5"
type input "1377.76"
type input "1798.133585"
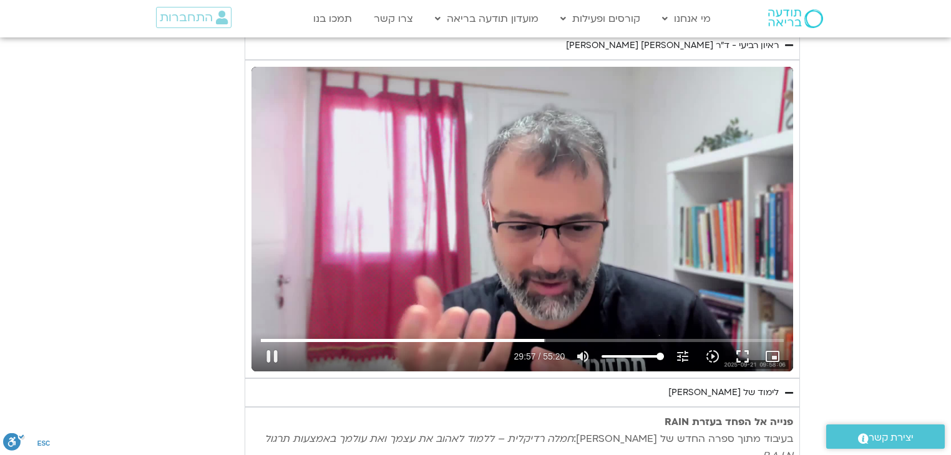
type input "1640.5"
type input "1377.76"
type input "1798.268676"
type input "1640.5"
type input "1377.76"
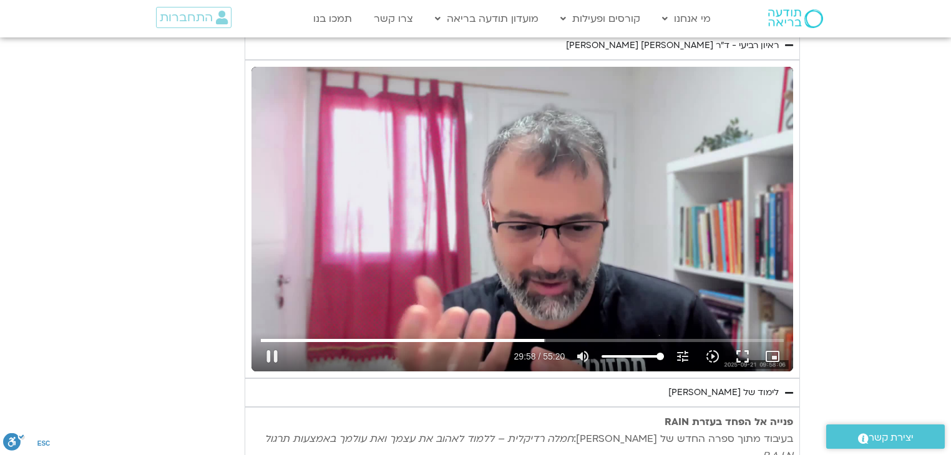
type input "1798.402568"
type input "1640.5"
type input "1377.76"
type input "1798.529314"
type input "1640.5"
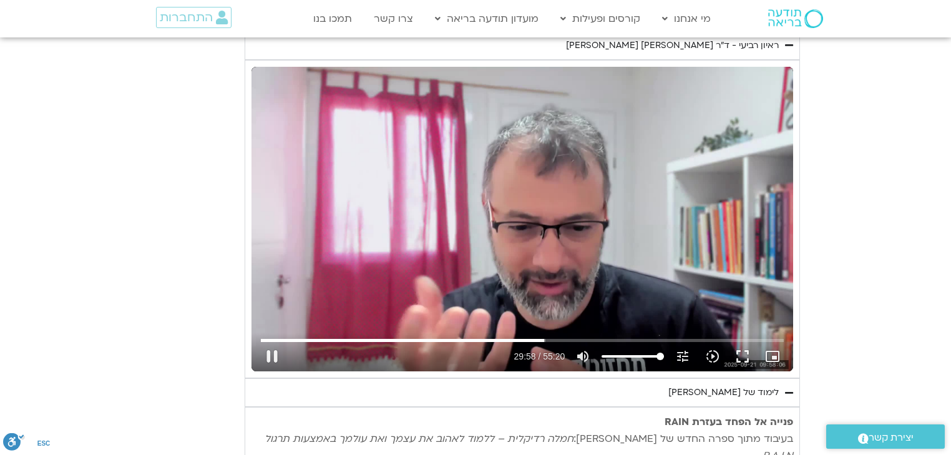
type input "1377.76"
type input "1798.663339"
type input "1640.5"
type input "1377.76"
type input "1798.803865"
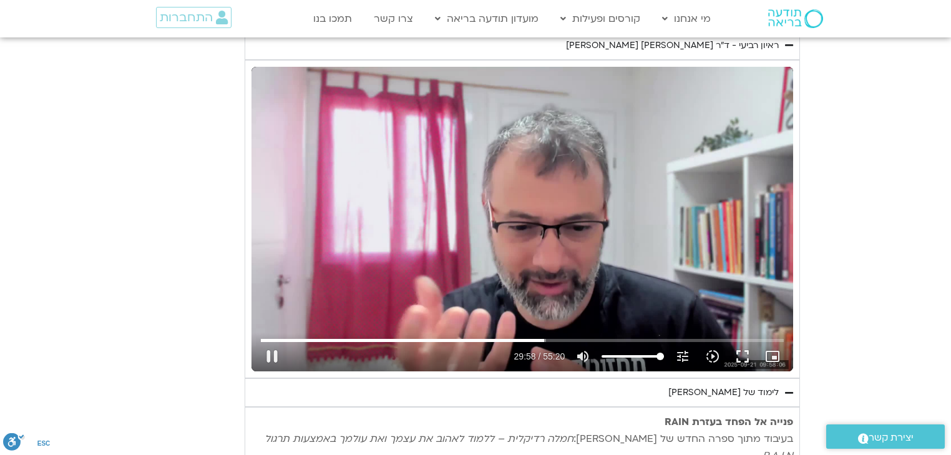
type input "1640.5"
type input "1377.76"
type input "1798.932491"
type input "1640.5"
type input "1377.76"
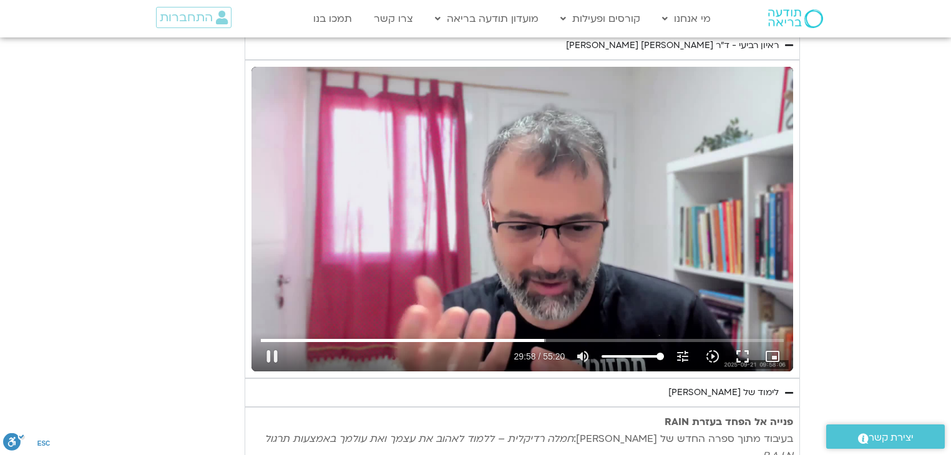
type input "1799.068226"
type input "1640.5"
type input "1377.76"
type input "1799.203057"
type input "1640.5"
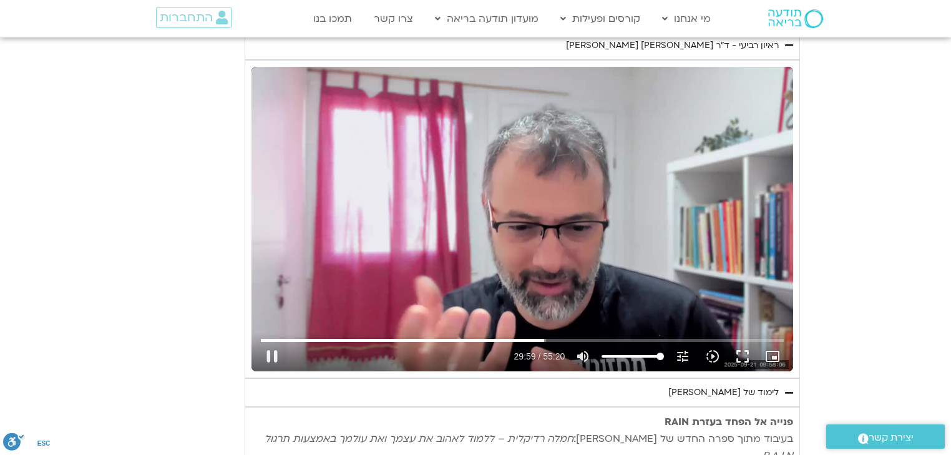
type input "1377.76"
type input "1799.336239"
type input "1640.5"
type input "1377.76"
type input "1799.468547"
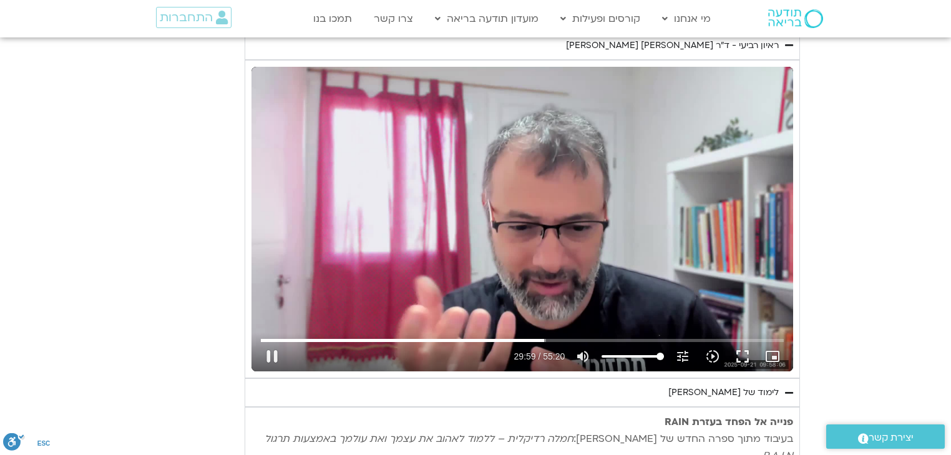
type input "1640.5"
type input "1377.76"
type input "1799.603483"
type input "1640.5"
type input "1377.76"
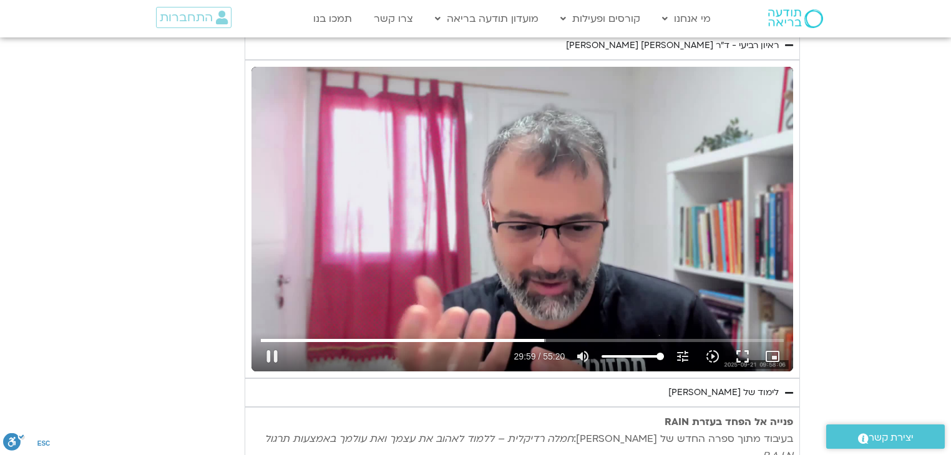
type input "1799.734635"
type input "1640.5"
type input "1377.76"
type input "1799.868609"
type input "1640.5"
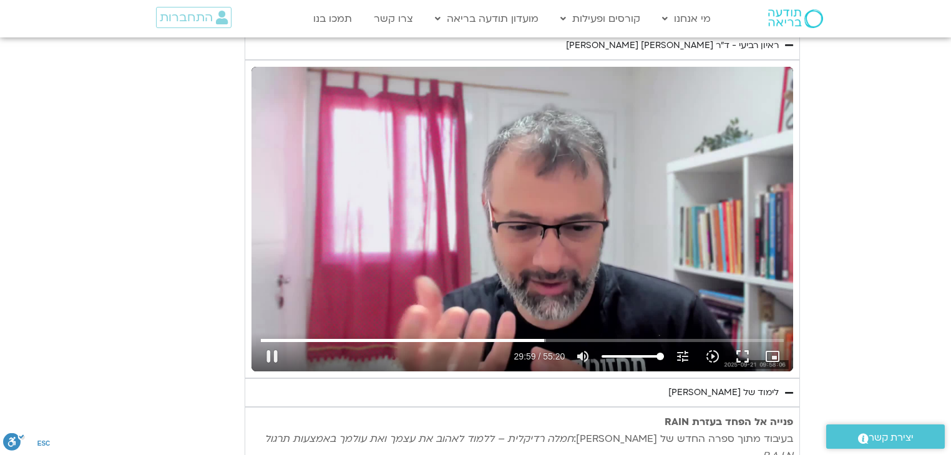
type input "1377.76"
type input "1800.003111"
type input "1640.5"
type input "1377.76"
type input "1800.134485"
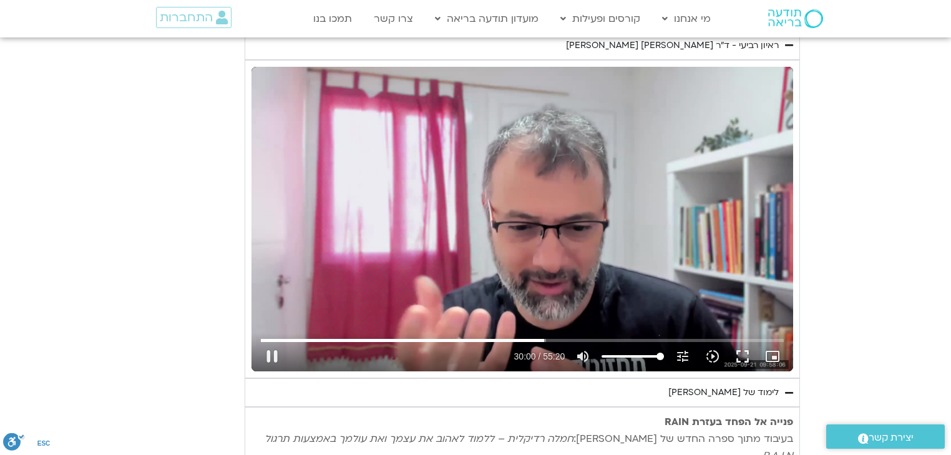
type input "1640.5"
type input "1377.76"
type input "1800.270072"
type input "1640.5"
type input "1377.76"
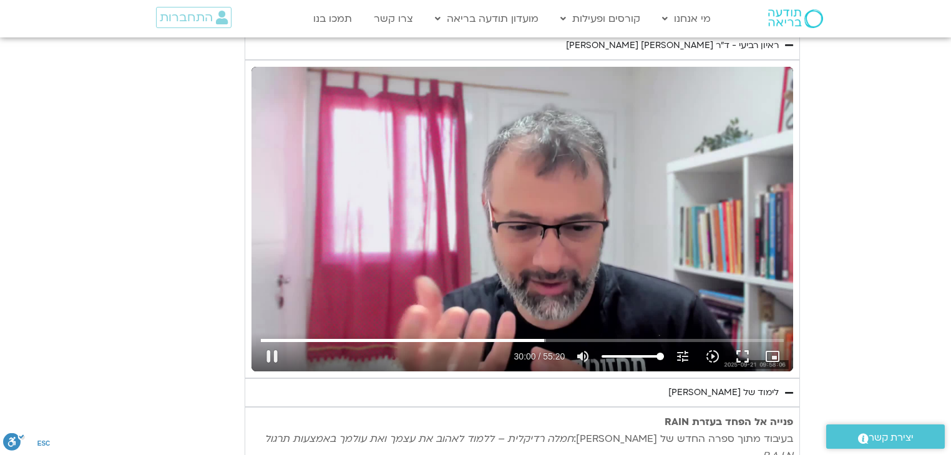
type input "1800.400681"
type input "1640.5"
type input "1377.76"
type input "1800.53229"
type input "1640.5"
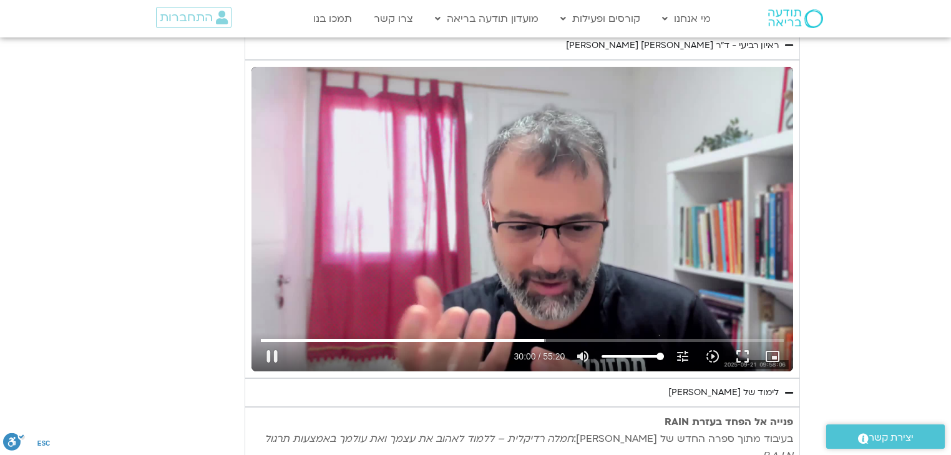
type input "1377.76"
type input "1800.662842"
type input "1640.5"
type input "1377.76"
type input "1800.799857"
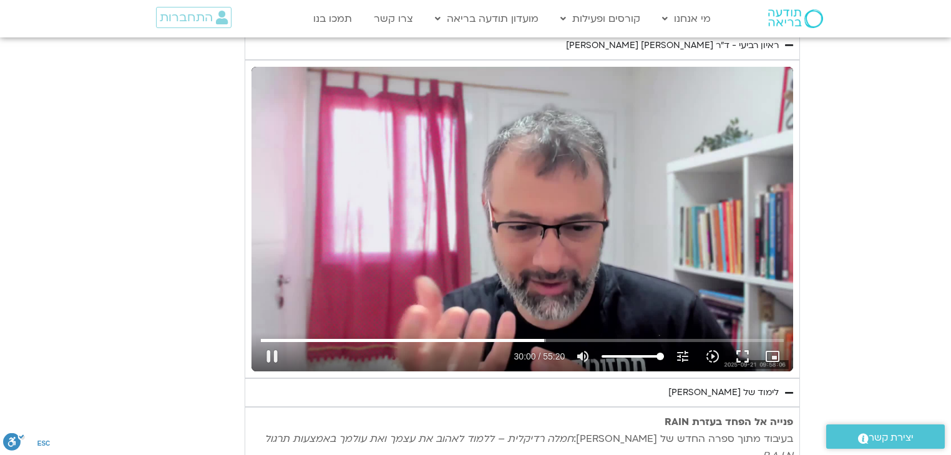
type input "1640.5"
type input "1377.76"
type input "1640.5"
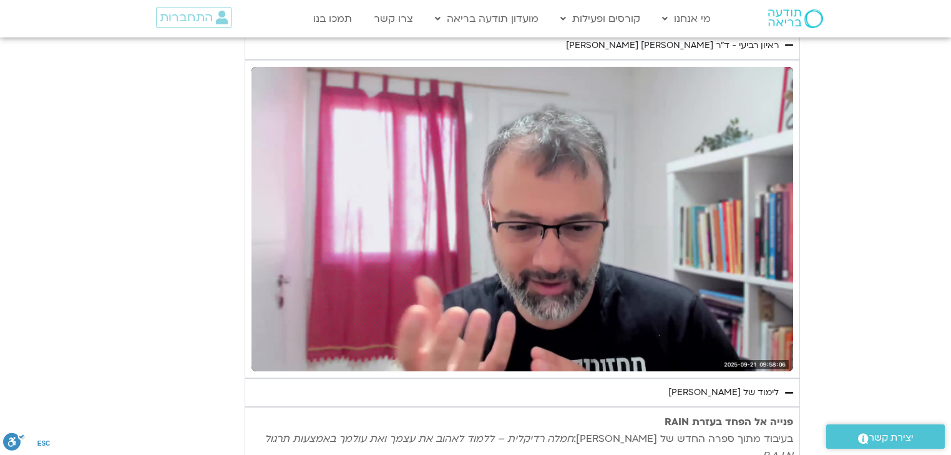
type input "1377.76"
type input "1640.5"
type input "1377.76"
type input "1640.5"
type input "1377.76"
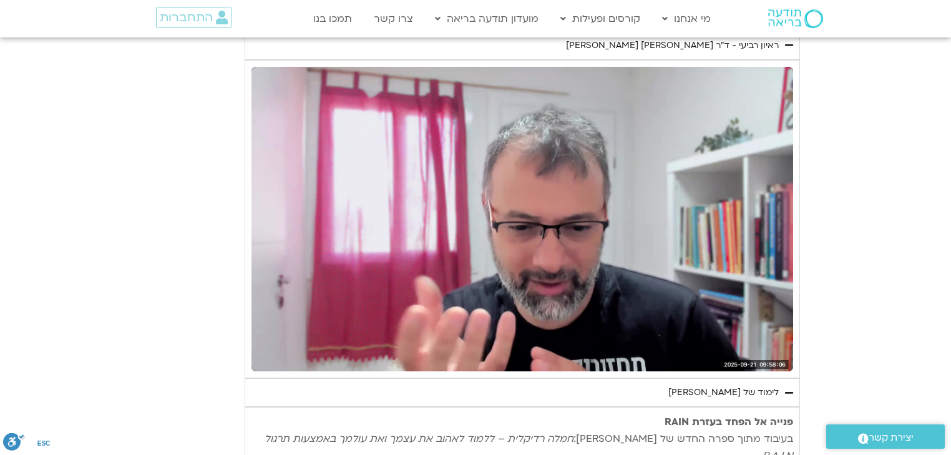
type input "1640.5"
type input "1377.76"
type input "1640.5"
type input "1377.76"
type input "1640.5"
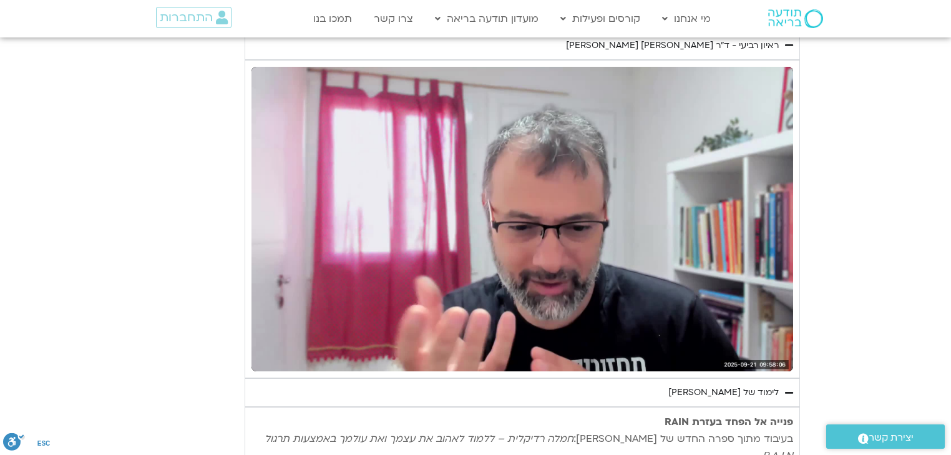
type input "1377.76"
type input "1640.5"
type input "1801.842434"
type input "1377.76"
type input "1801.875843"
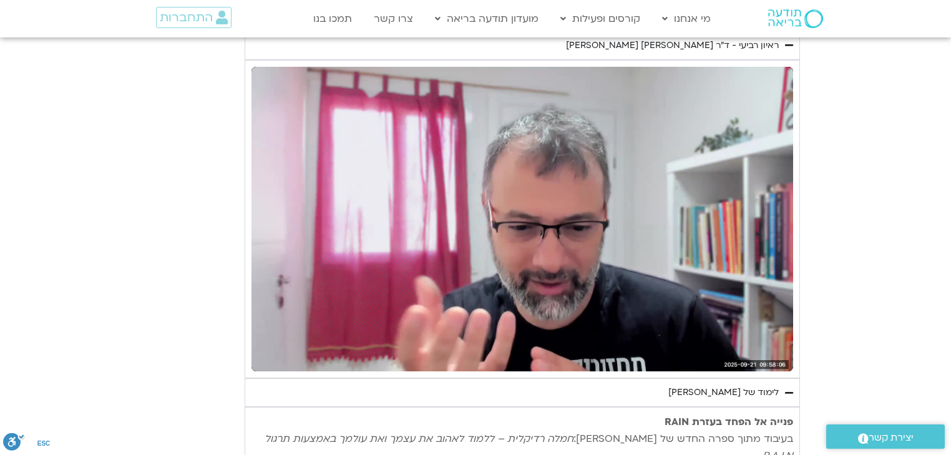
type input "1640.5"
type input "1801.97608"
type input "1377.76"
type input "1802.009433"
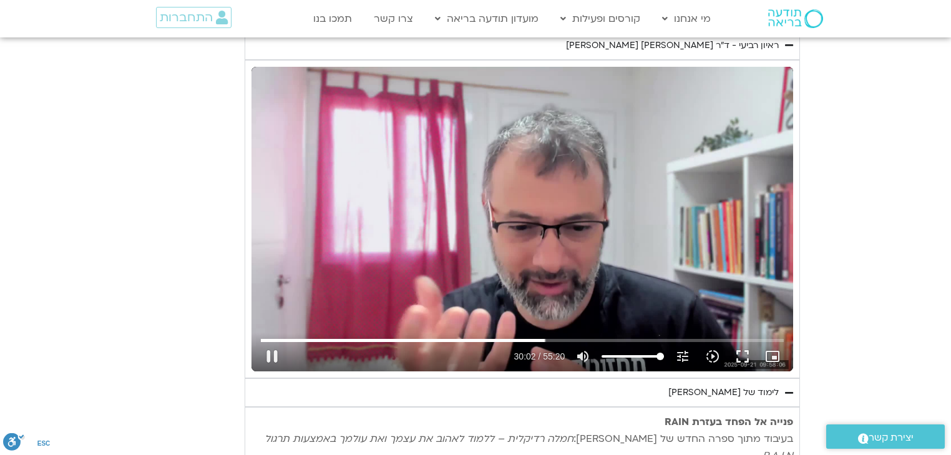
type input "1640.5"
type input "1802.092981"
type input "1377.76"
type input "1802.135592"
type input "1640.5"
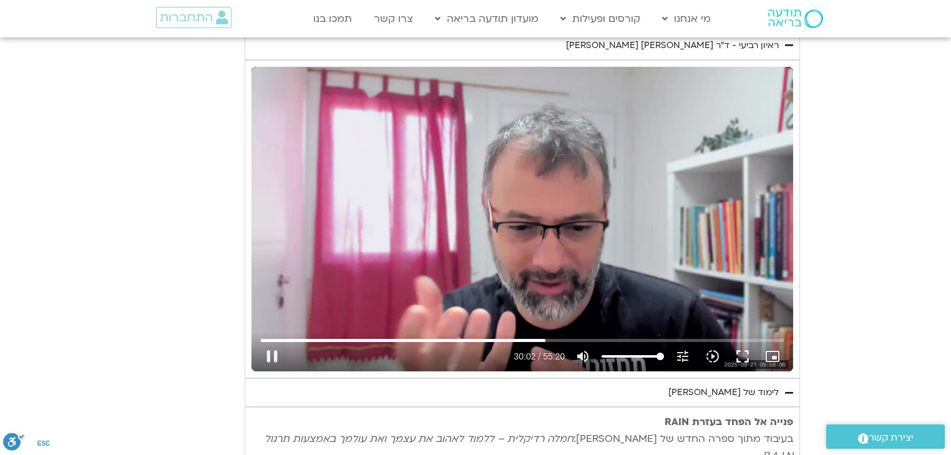
type input "1377.76"
type input "1802.265043"
type input "1640.5"
type input "1377.76"
type input "1802.400013"
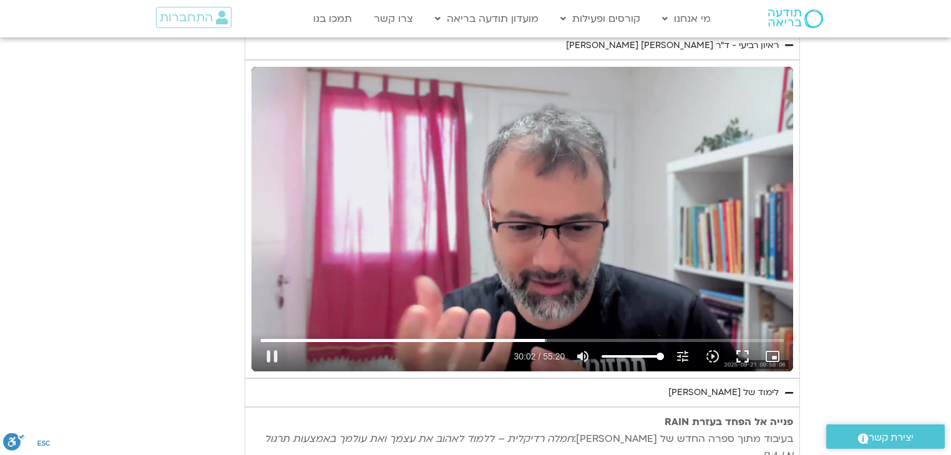
type input "1640.5"
type input "1377.76"
type input "1802.535802"
type input "1640.5"
type input "1377.76"
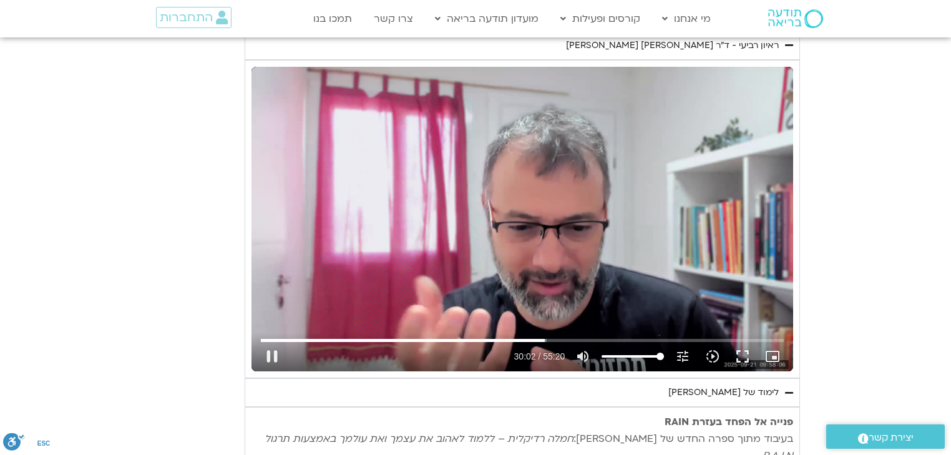
type input "1802.666709"
type input "1640.5"
type input "1377.76"
type input "1802.800413"
type input "1640.5"
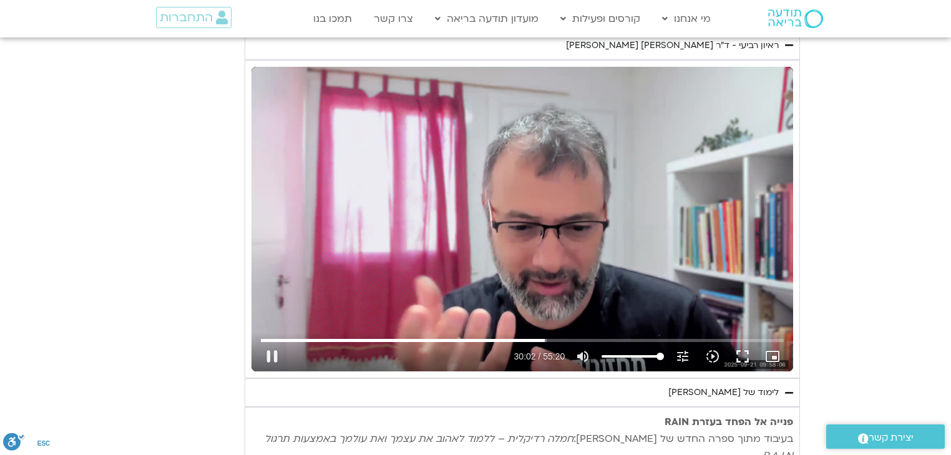
type input "1377.76"
type input "1802.92861"
type input "1640.5"
type input "1377.76"
type input "1803.060593"
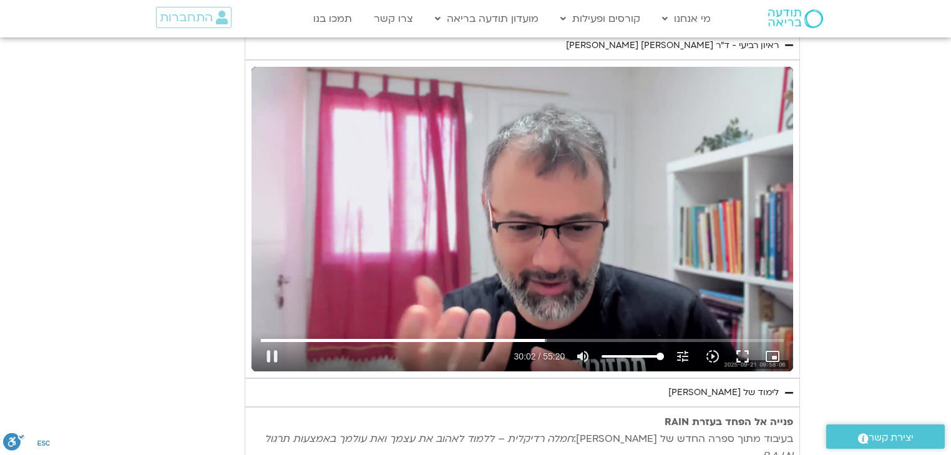
type input "1640.5"
type input "1377.76"
type input "1803.189335"
type input "1640.5"
type input "1377.76"
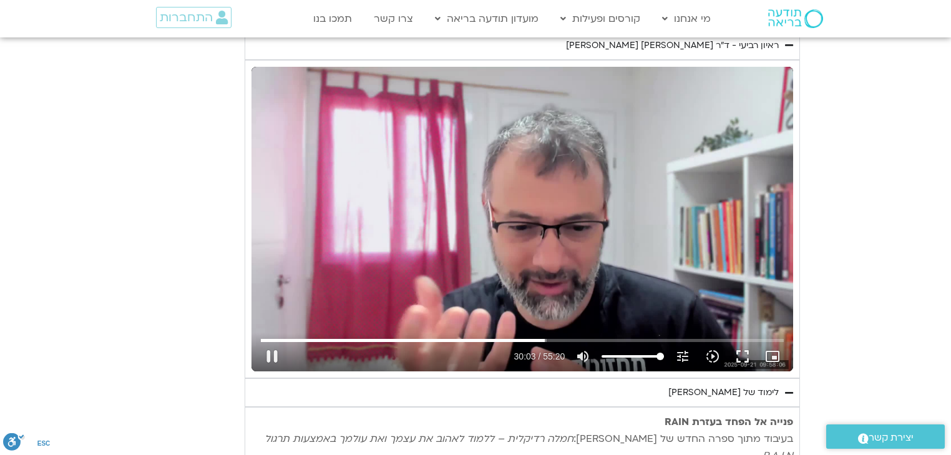
type input "1803.320792"
type input "1640.5"
type input "1377.76"
type input "1803.457253"
type input "1640.5"
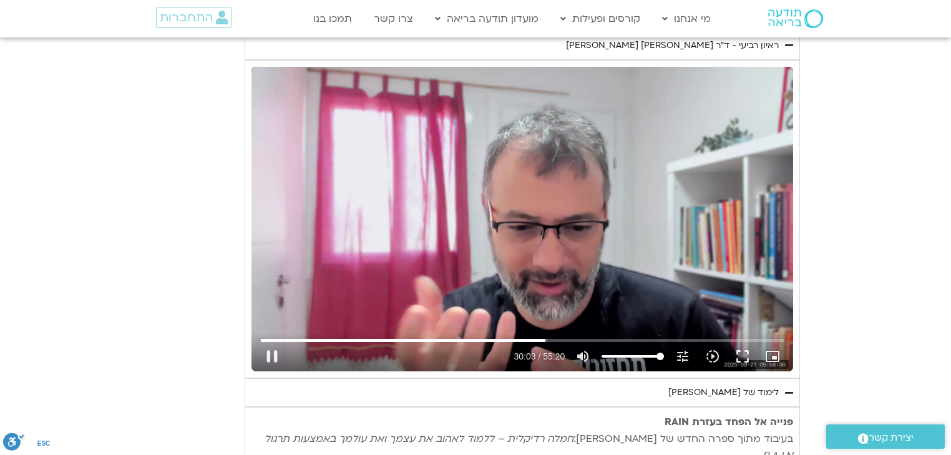
type input "1377.76"
type input "1803.58796"
type input "1640.5"
type input "1377.76"
type input "1803.722646"
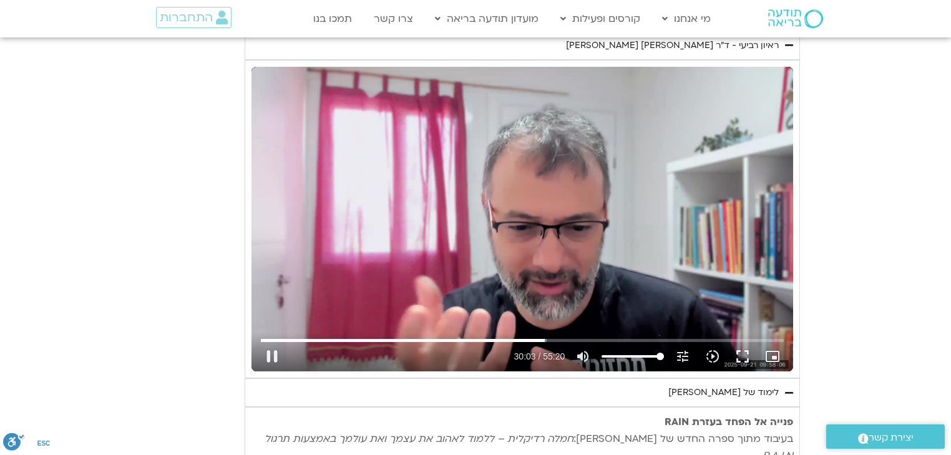
type input "1640.5"
type input "1377.76"
type input "1803.85608"
type input "1640.5"
type input "1377.76"
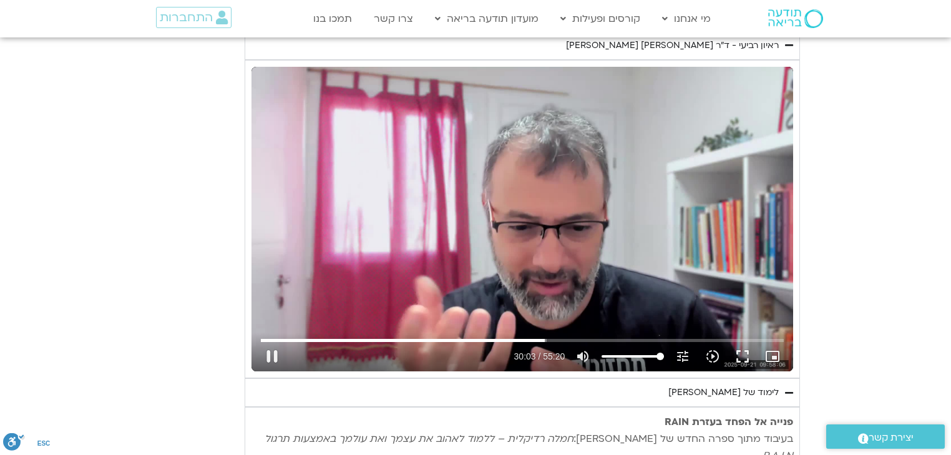
type input "1803.990286"
type input "1640.5"
type input "1377.76"
click at [267, 351] on button "pause" at bounding box center [272, 356] width 30 height 30
click at [267, 351] on button "play_arrow" at bounding box center [272, 356] width 30 height 30
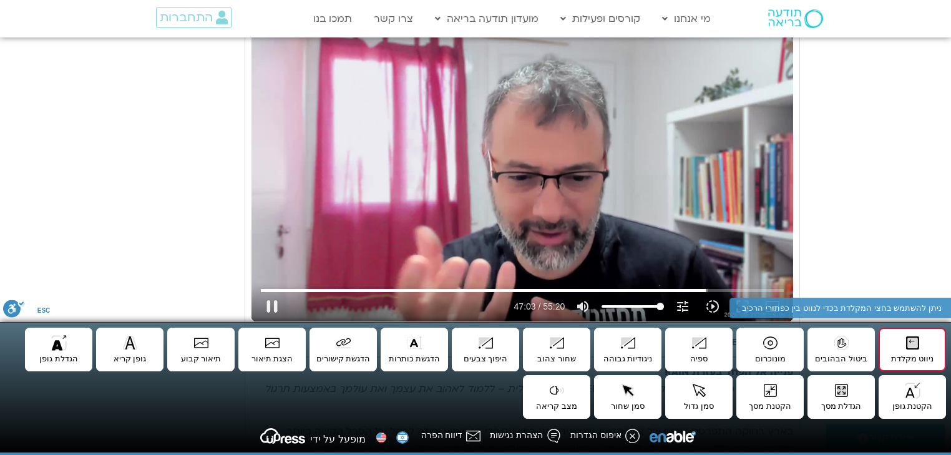
scroll to position [2894, 0]
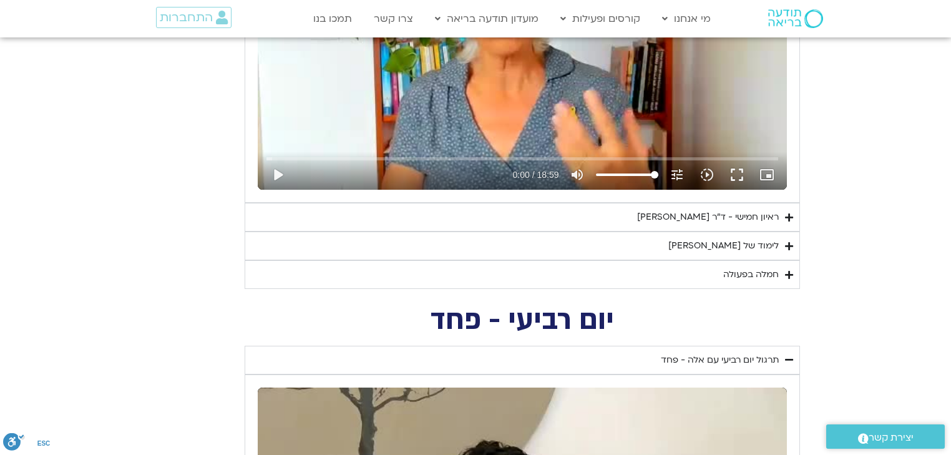
scroll to position [2146, 0]
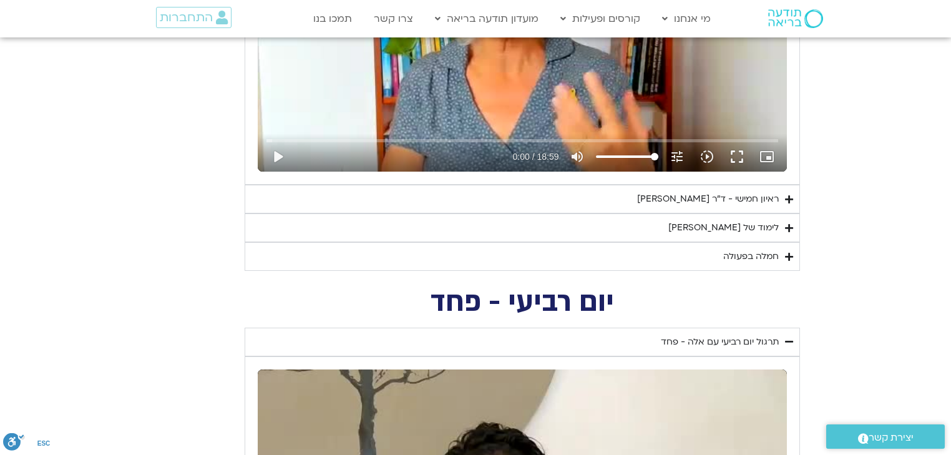
click at [637, 195] on div "ראיון חמישי - ד"ר [PERSON_NAME] אל-בר [PERSON_NAME]" at bounding box center [708, 198] width 142 height 15
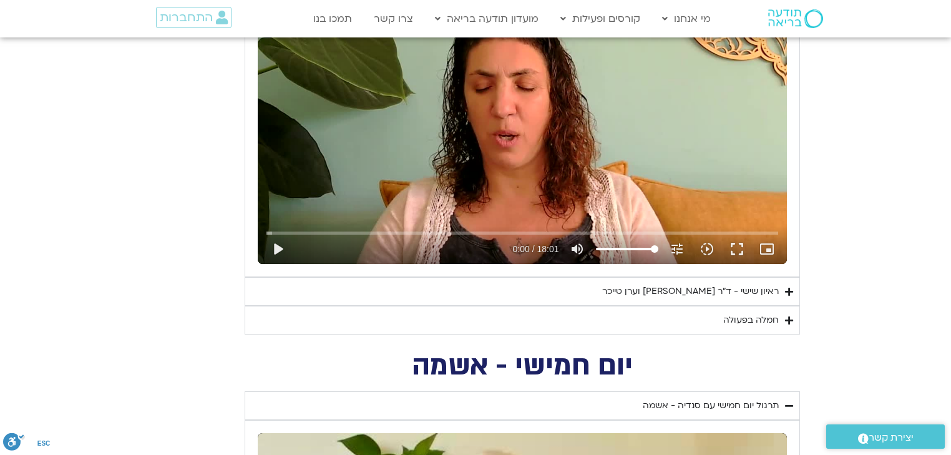
scroll to position [1597, 0]
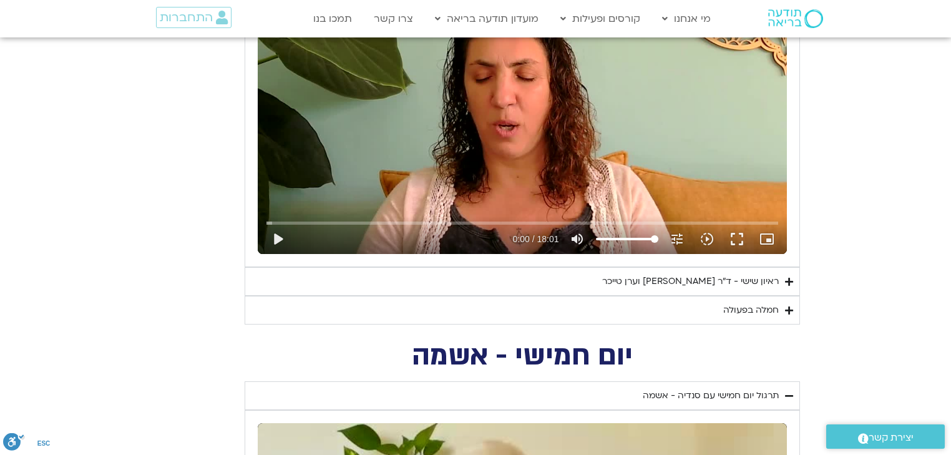
click at [785, 278] on icon "Accordion. Open links with Enter or Space, close with Escape, and navigate with…" at bounding box center [789, 281] width 8 height 9
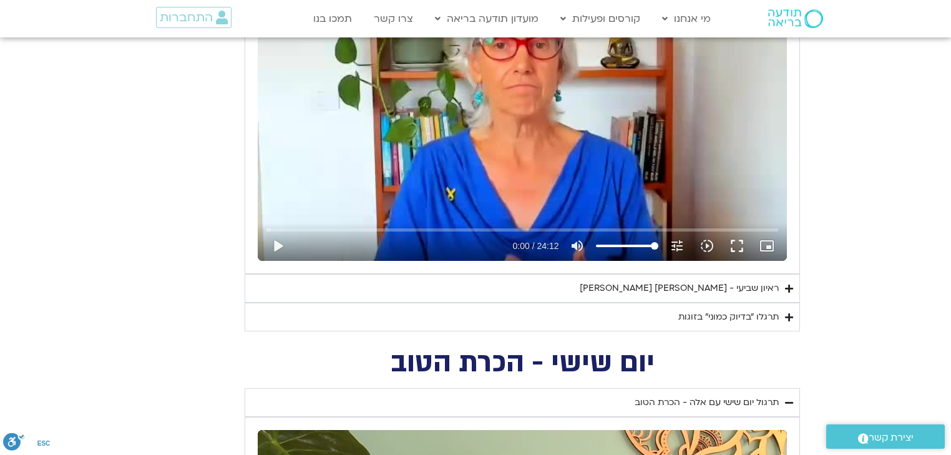
scroll to position [1148, 0]
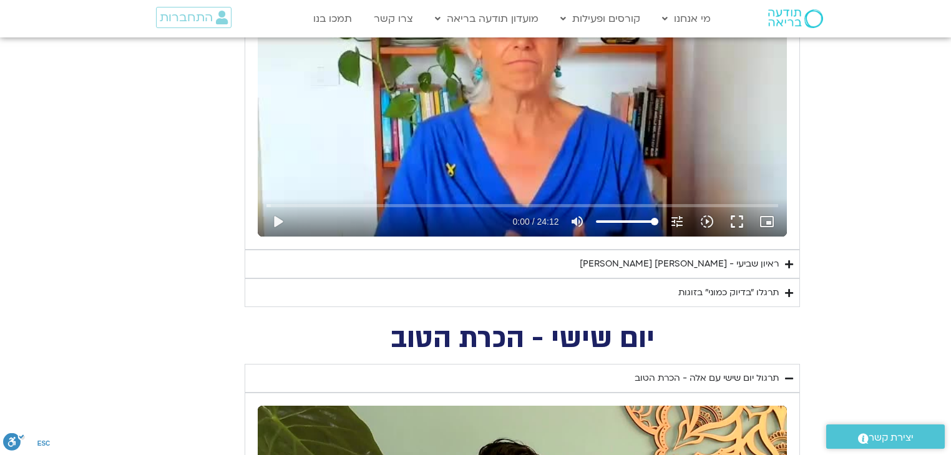
click at [675, 263] on div "ראיון שביעי - [PERSON_NAME] וג[PERSON_NAME]" at bounding box center [678, 263] width 199 height 15
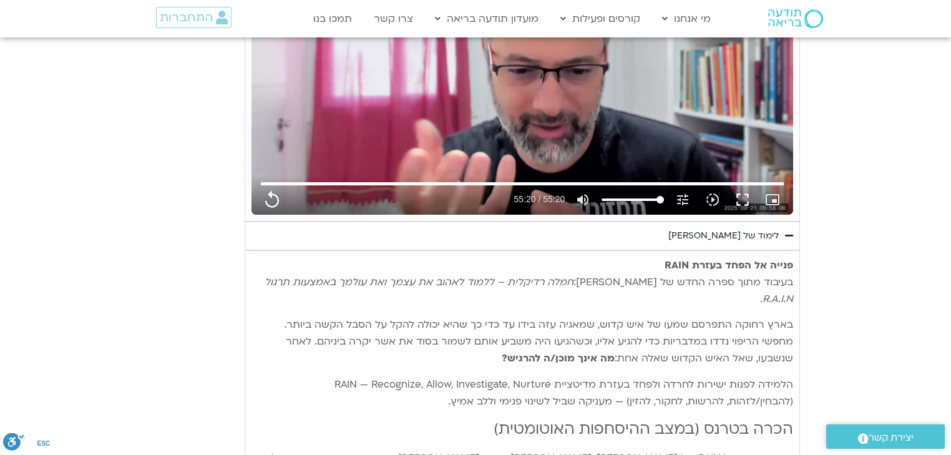
scroll to position [3842, 0]
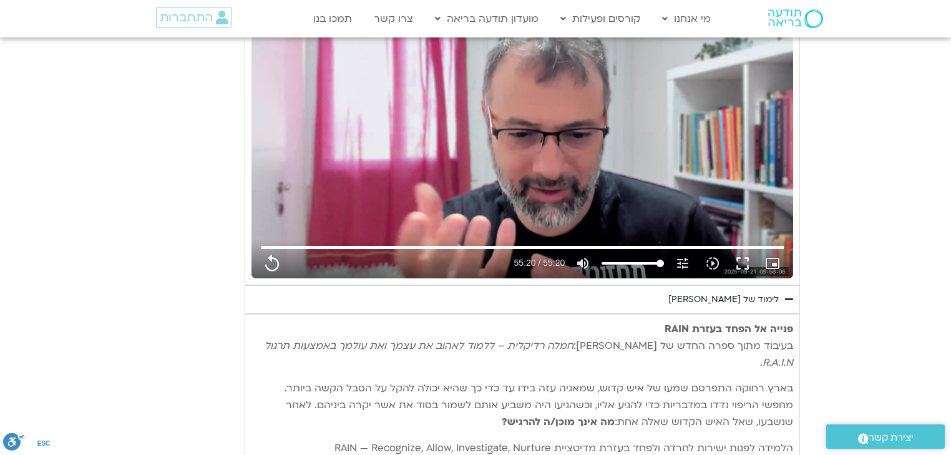
click at [788, 294] on icon "Accordion. Open links with Enter or Space, close with Escape, and navigate with…" at bounding box center [789, 298] width 8 height 9
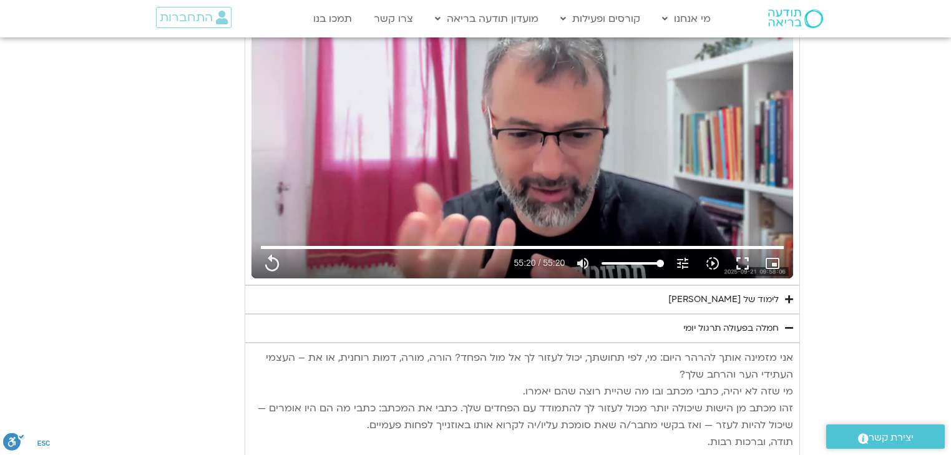
click at [785, 323] on icon "Accordion. Open links with Enter or Space, close with Escape, and navigate with…" at bounding box center [789, 327] width 8 height 9
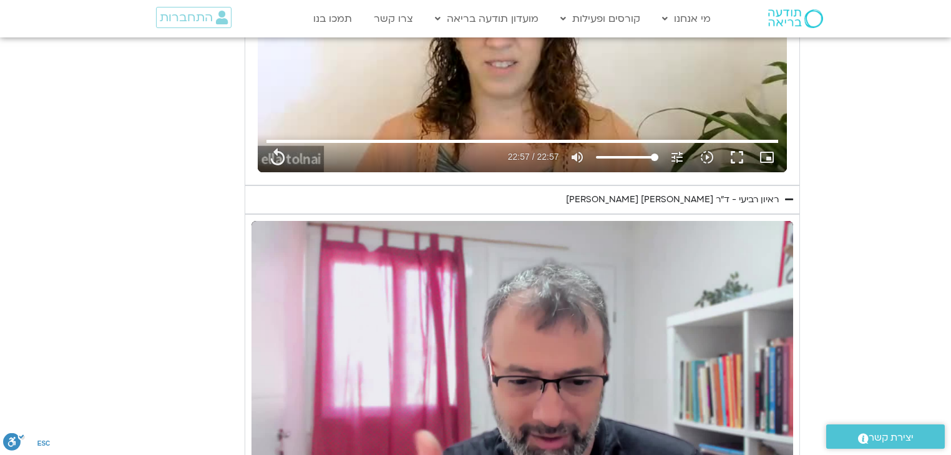
scroll to position [3593, 0]
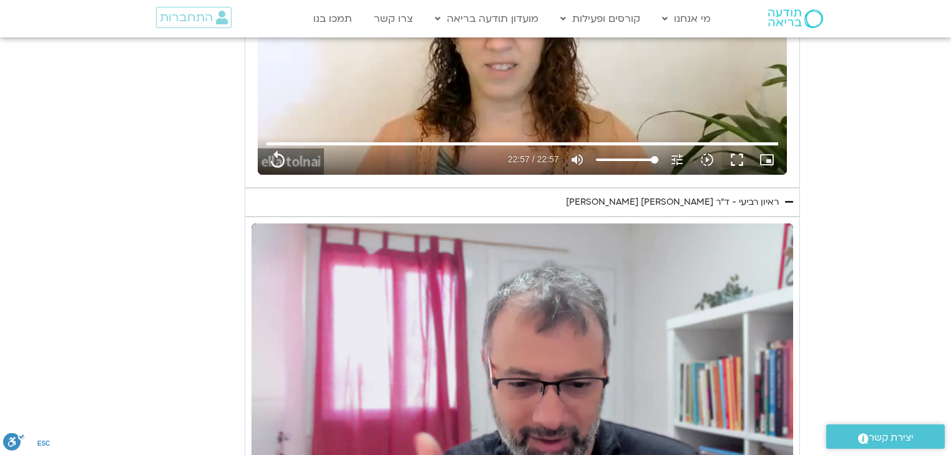
click at [790, 197] on icon "Accordion. Open links with Enter or Space, close with Escape, and navigate with…" at bounding box center [789, 201] width 8 height 9
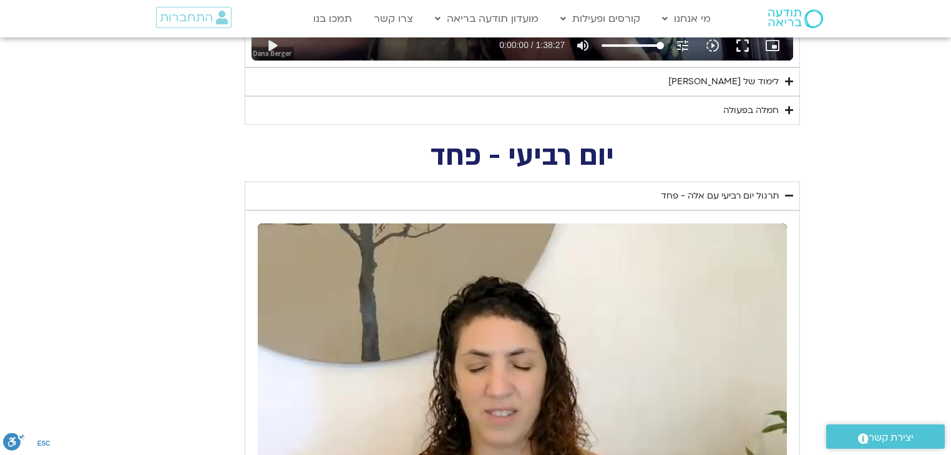
scroll to position [3243, 0]
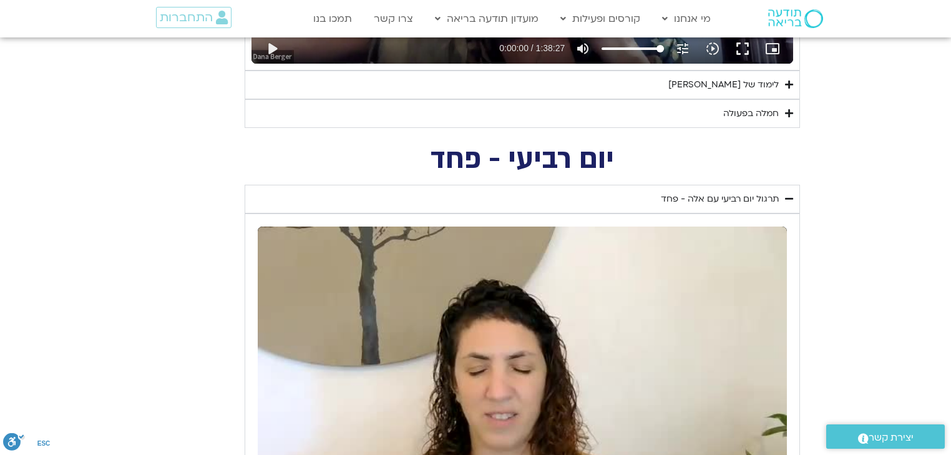
click at [787, 194] on icon "Accordion. Open links with Enter or Space, close with Escape, and navigate with…" at bounding box center [789, 198] width 8 height 9
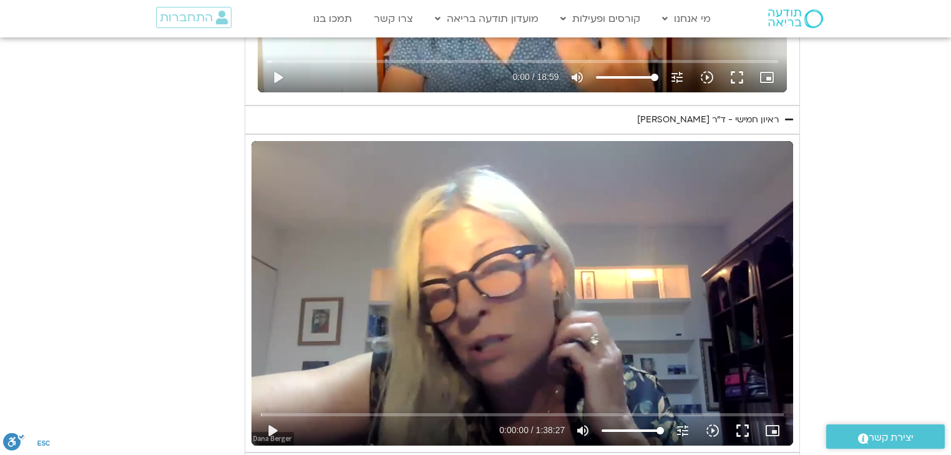
scroll to position [2844, 0]
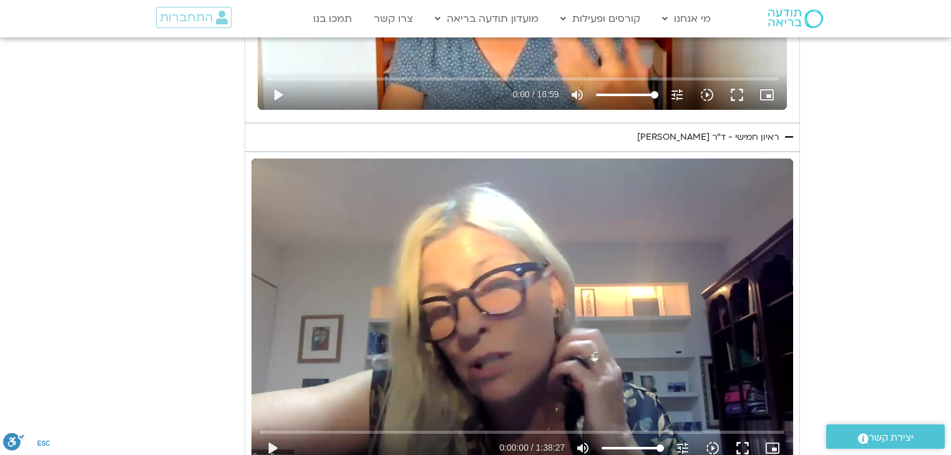
click at [787, 132] on icon "Accordion. Open links with Enter or Space, close with Escape, and navigate with…" at bounding box center [789, 136] width 8 height 9
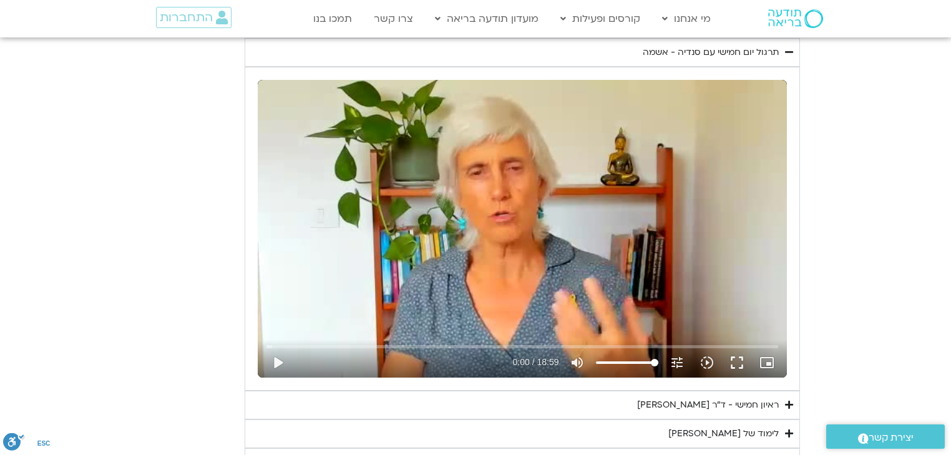
scroll to position [2545, 0]
